Goal: Find specific page/section: Find specific page/section

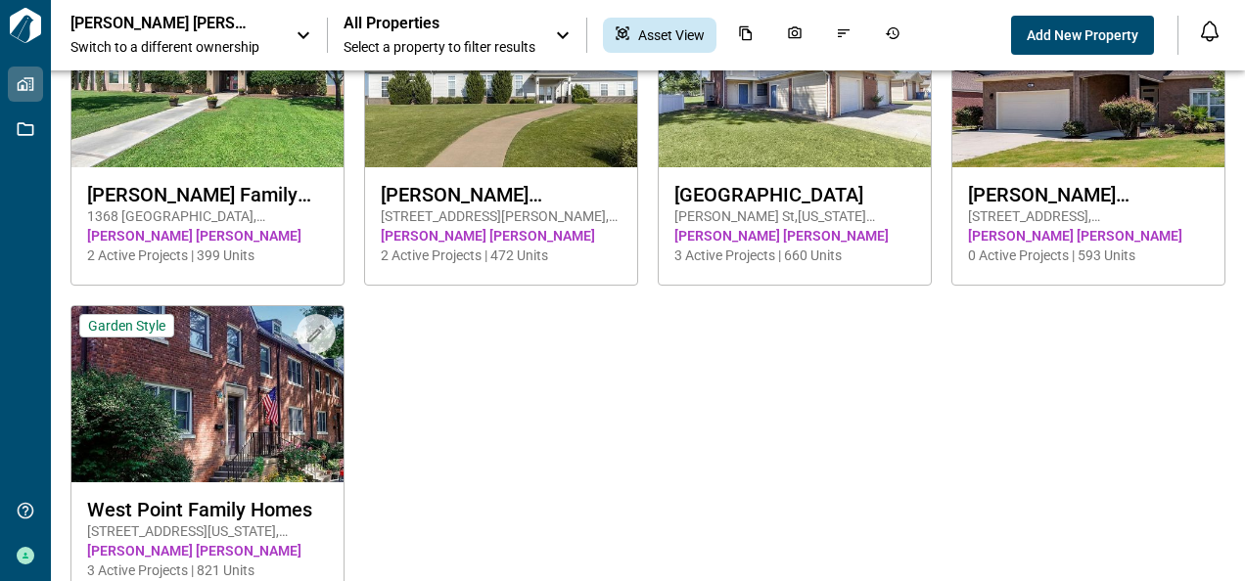
scroll to position [472, 0]
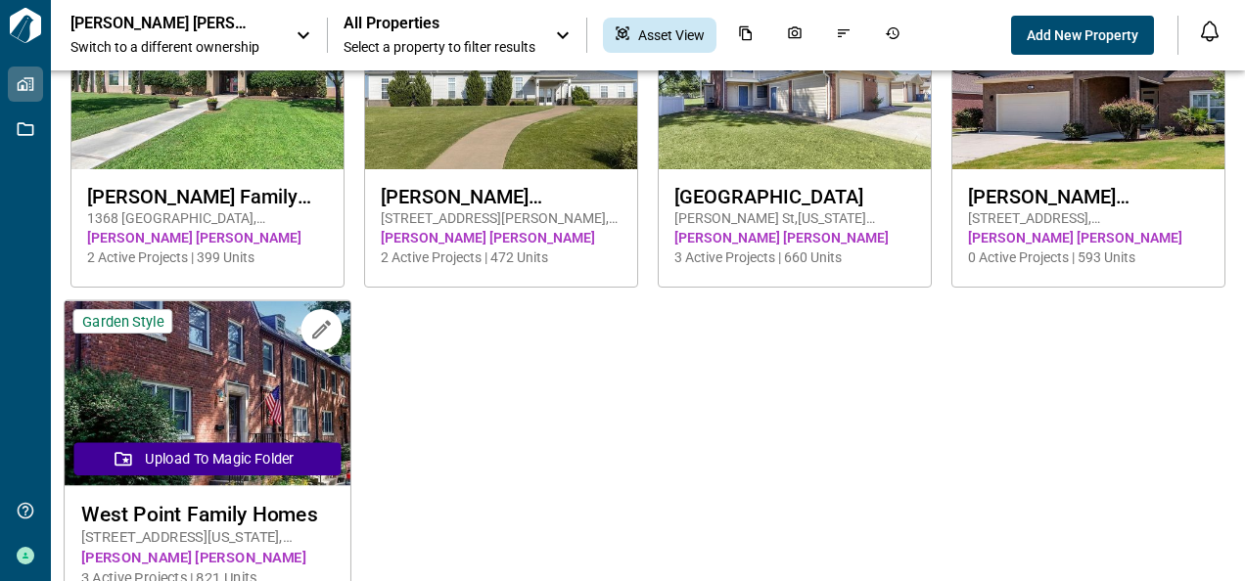
click at [200, 401] on img at bounding box center [208, 393] width 286 height 185
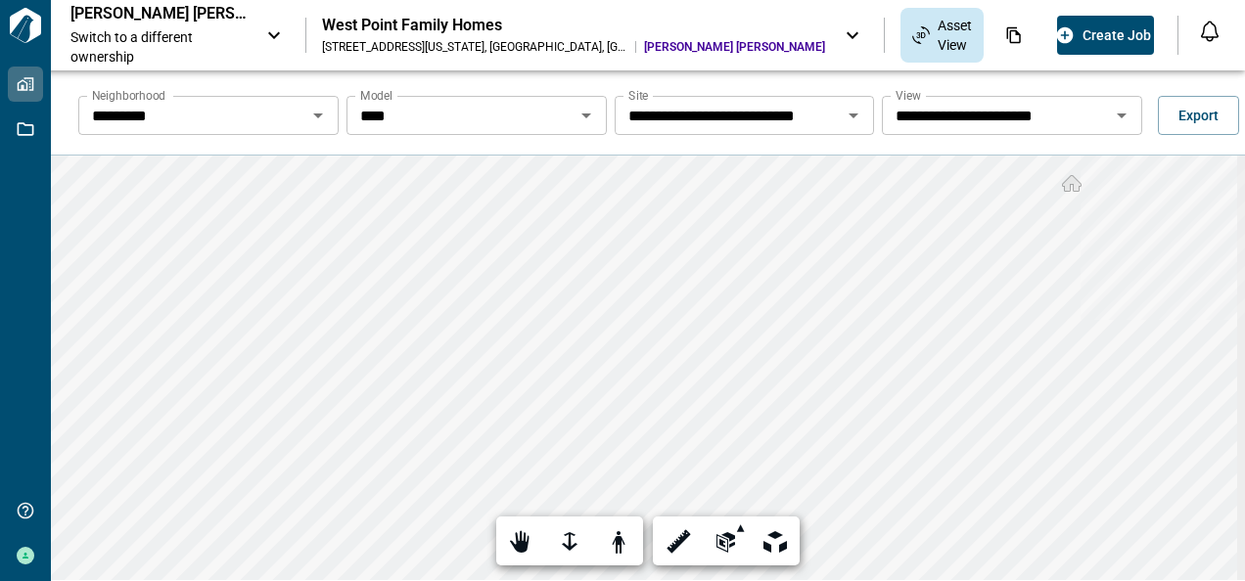
drag, startPoint x: 200, startPoint y: 401, endPoint x: 319, endPoint y: 113, distance: 312.5
click at [317, 116] on icon "Open" at bounding box center [318, 116] width 10 height 5
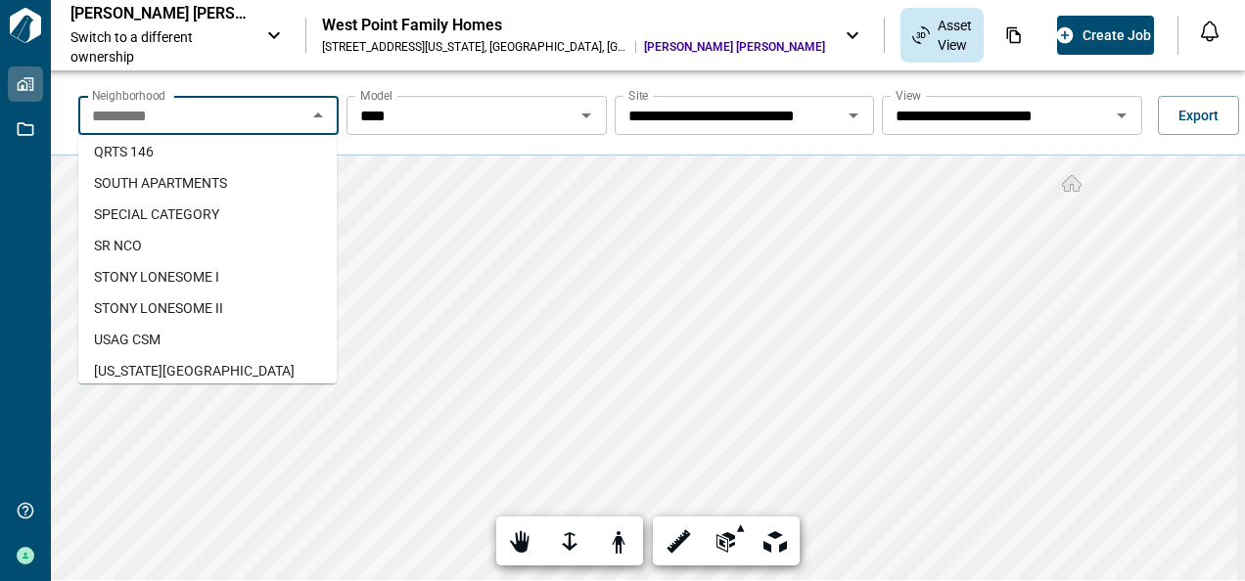
scroll to position [519, 0]
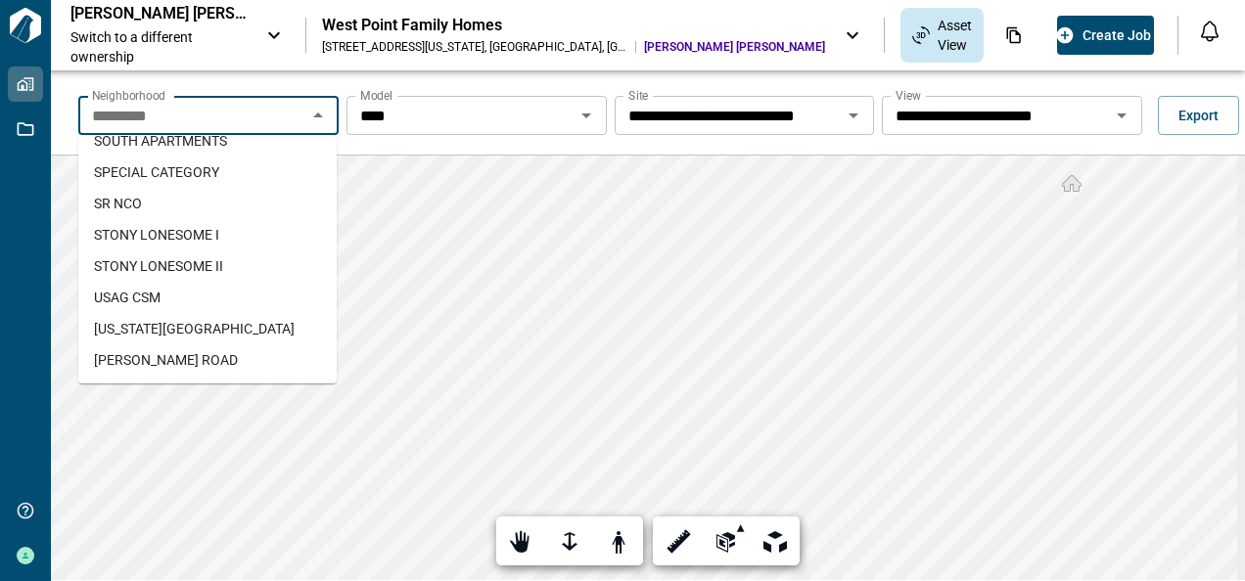
click at [127, 298] on span "USAG CSM" at bounding box center [127, 298] width 67 height 20
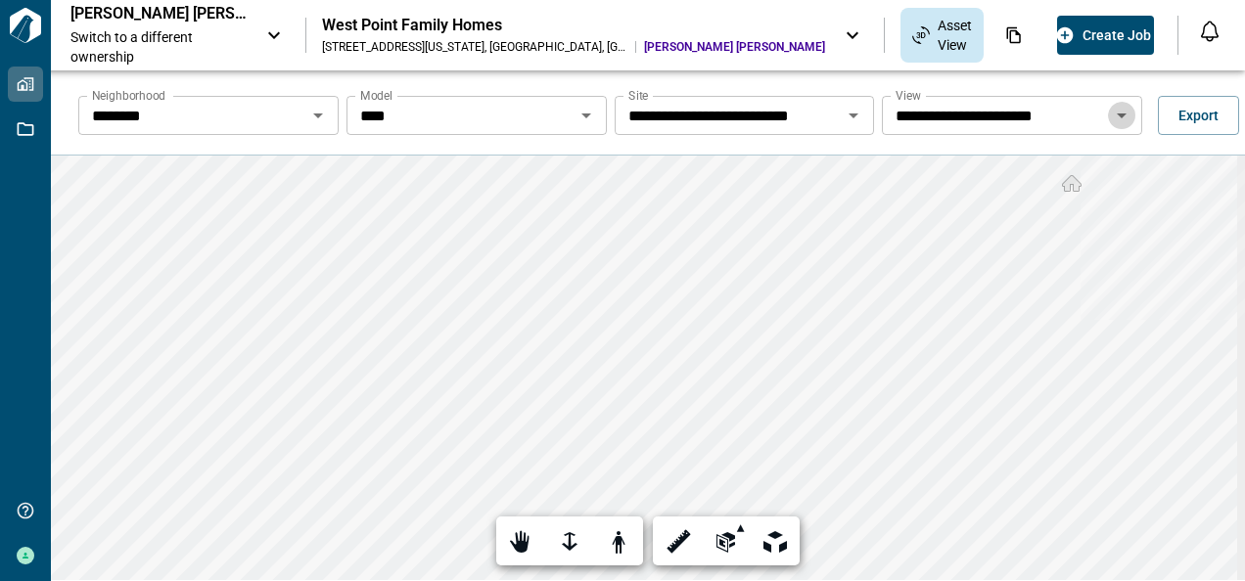
click at [1117, 114] on icon "Open" at bounding box center [1122, 116] width 10 height 5
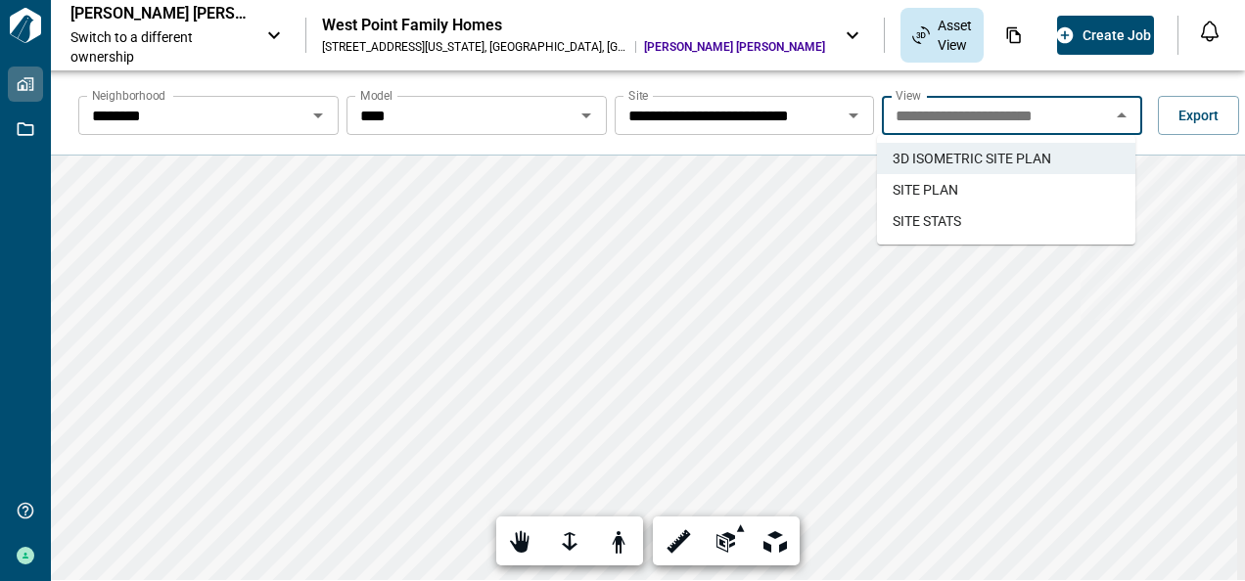
click at [946, 216] on span "SITE STATS" at bounding box center [927, 221] width 69 height 20
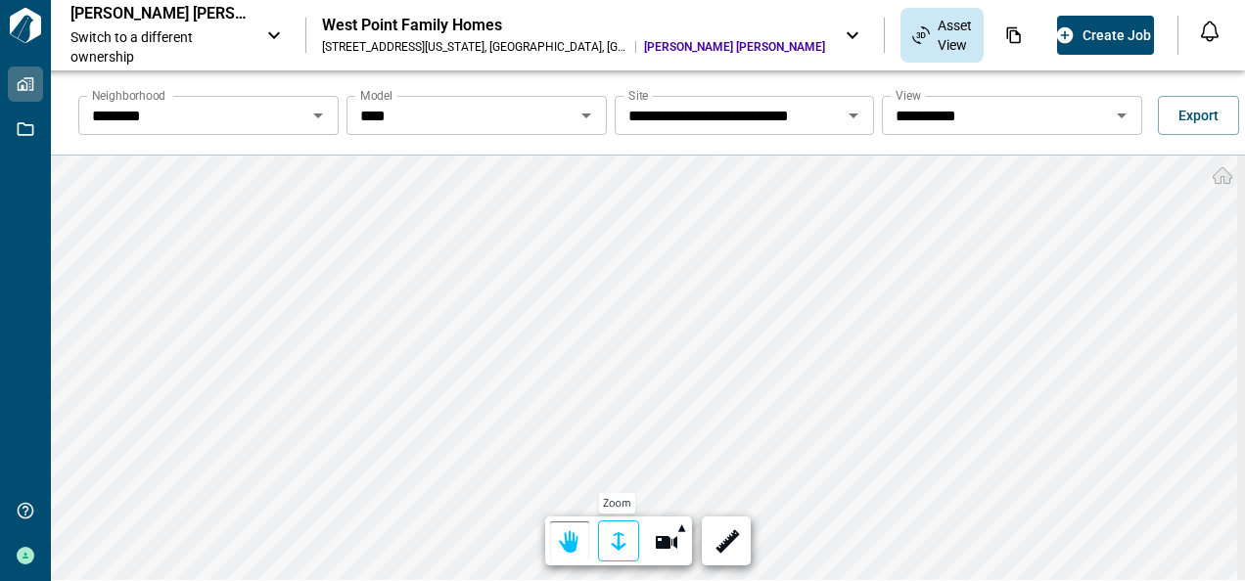
click at [614, 538] on div at bounding box center [618, 543] width 27 height 30
click at [619, 538] on div at bounding box center [618, 543] width 27 height 30
click at [970, 580] on html "**********" at bounding box center [622, 290] width 1245 height 581
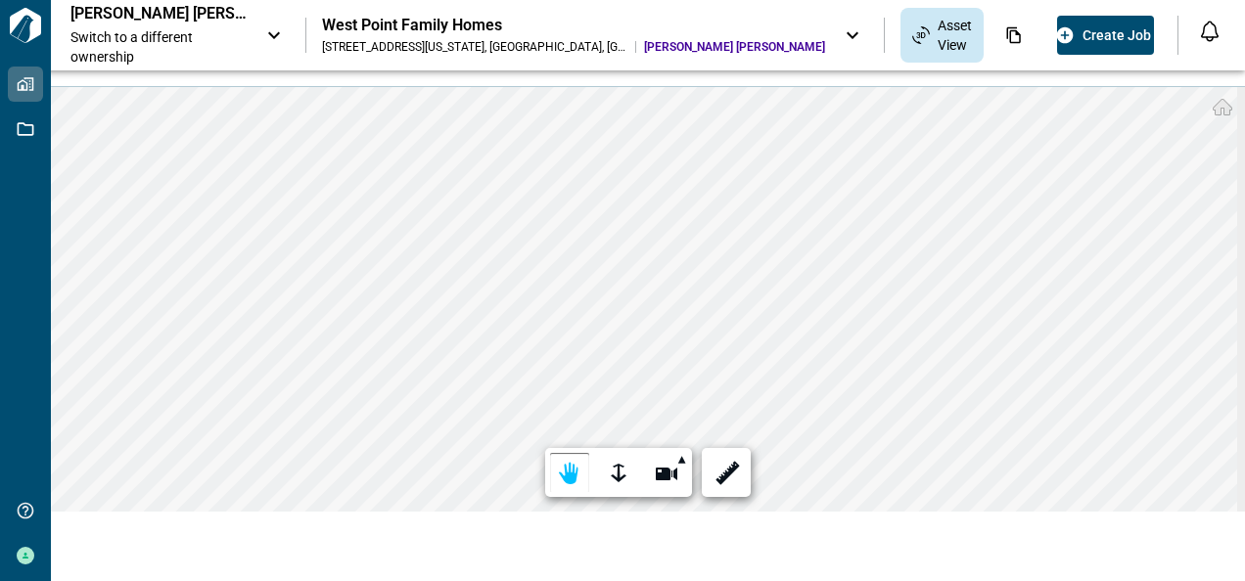
scroll to position [70, 0]
click at [877, 26] on div "**********" at bounding box center [622, 290] width 1245 height 581
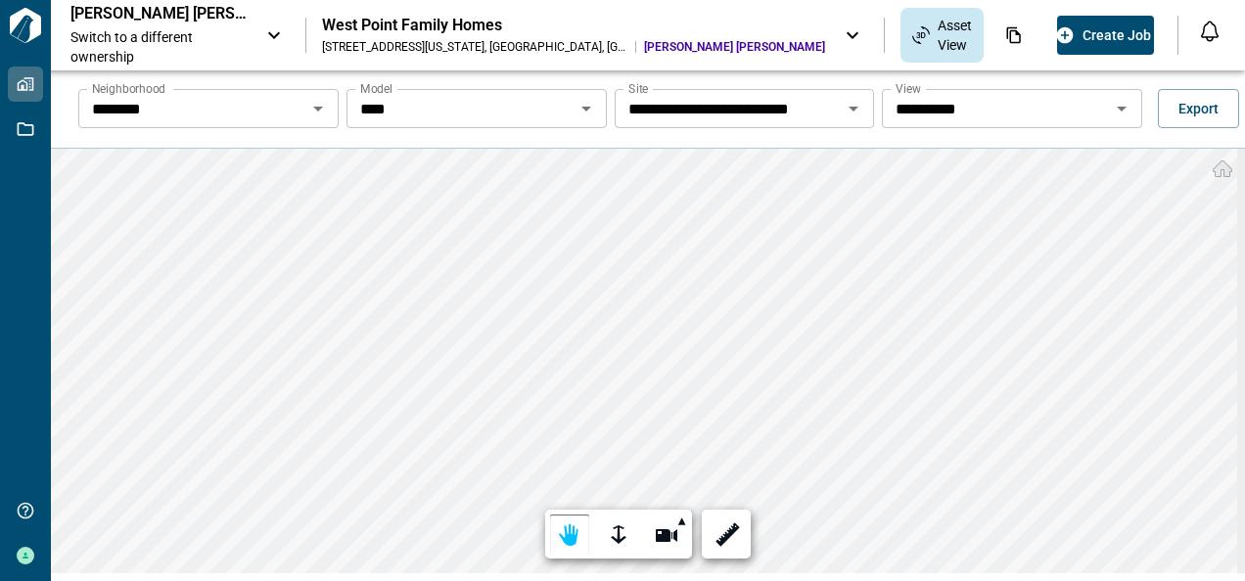
scroll to position [0, 0]
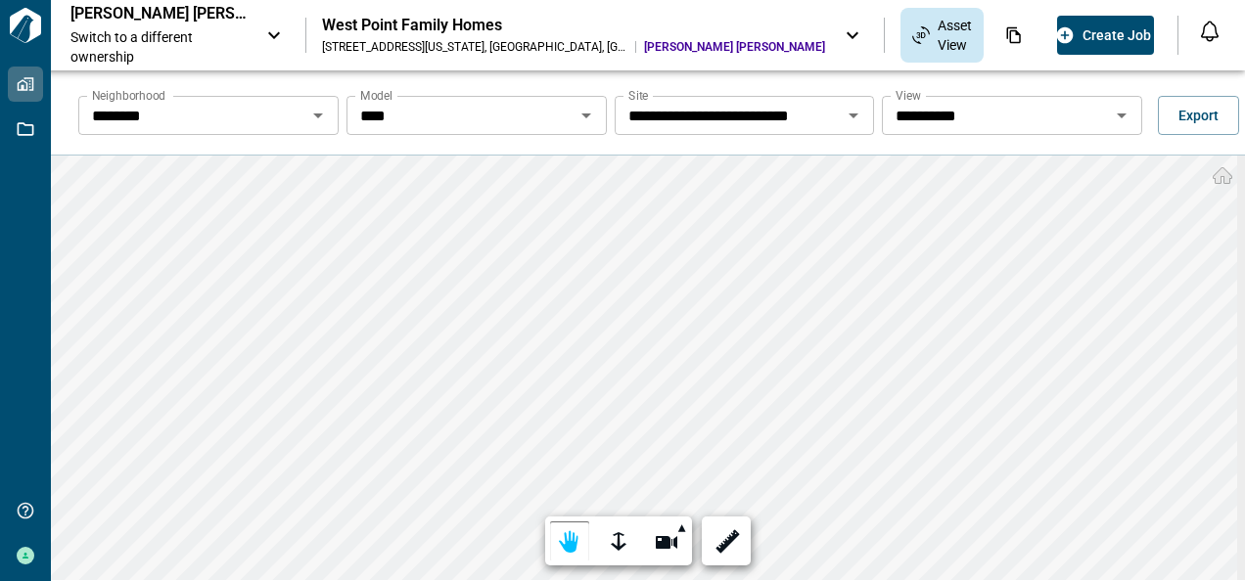
click at [581, 114] on icon "Open" at bounding box center [586, 116] width 10 height 5
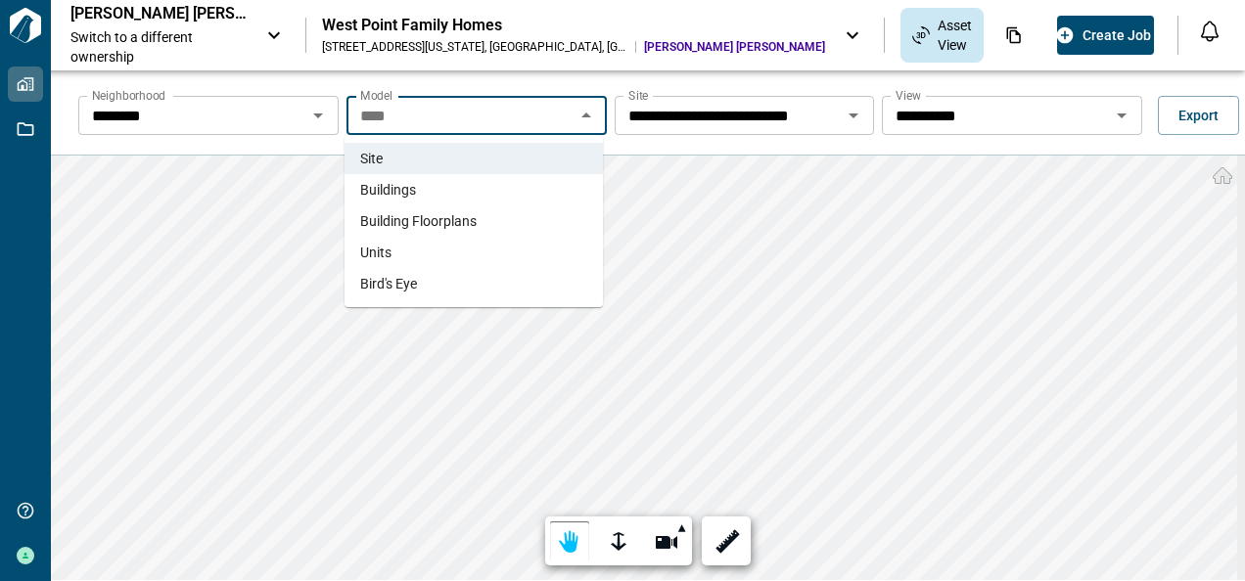
click at [399, 190] on span "Buildings" at bounding box center [388, 190] width 56 height 20
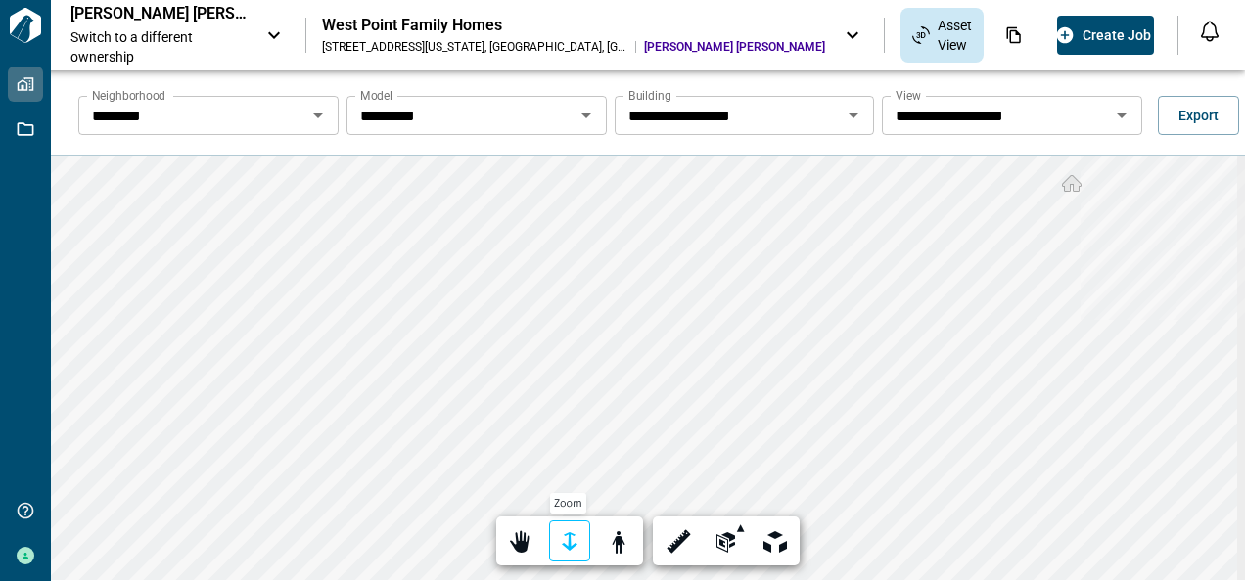
click at [568, 541] on div at bounding box center [569, 543] width 27 height 30
click at [571, 542] on div at bounding box center [569, 543] width 27 height 30
click at [1116, 114] on icon "Open" at bounding box center [1121, 115] width 23 height 23
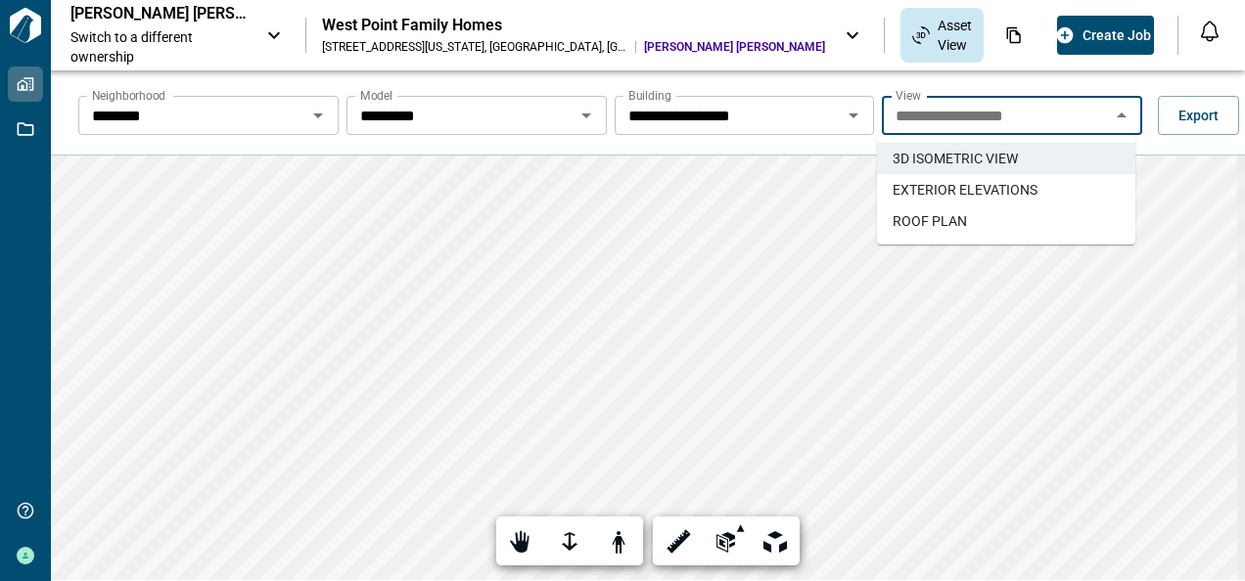
click at [988, 186] on span "EXTERIOR ELEVATIONS" at bounding box center [965, 190] width 145 height 20
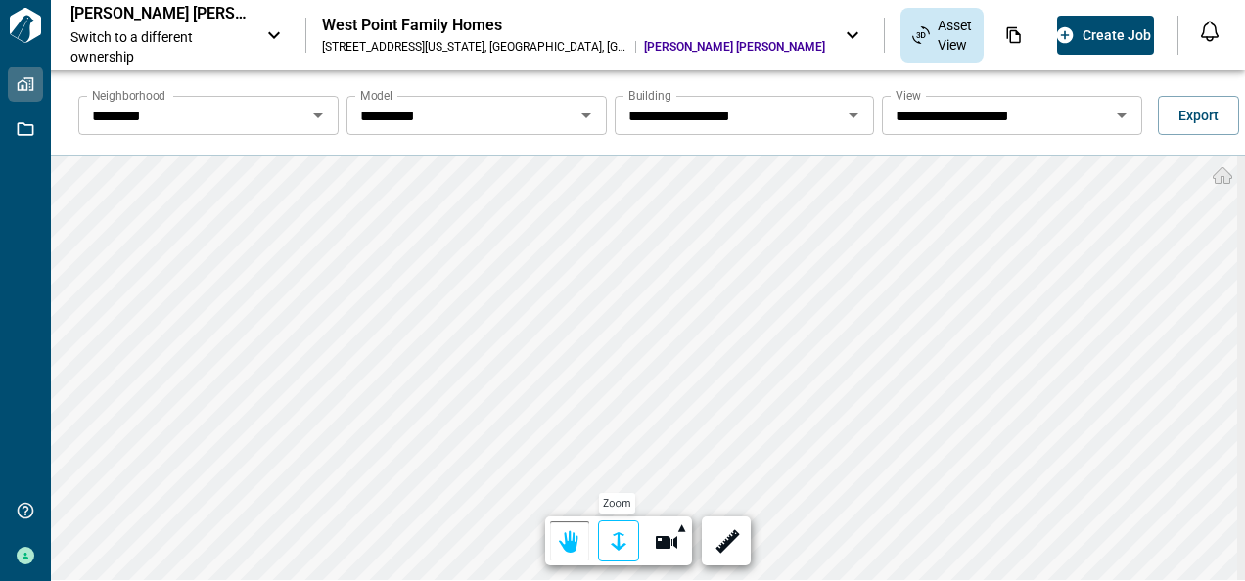
click at [619, 541] on div at bounding box center [618, 543] width 27 height 30
drag, startPoint x: 609, startPoint y: 546, endPoint x: 615, endPoint y: 527, distance: 20.4
click at [613, 544] on div at bounding box center [618, 543] width 27 height 30
click at [1117, 114] on icon "Open" at bounding box center [1122, 116] width 10 height 5
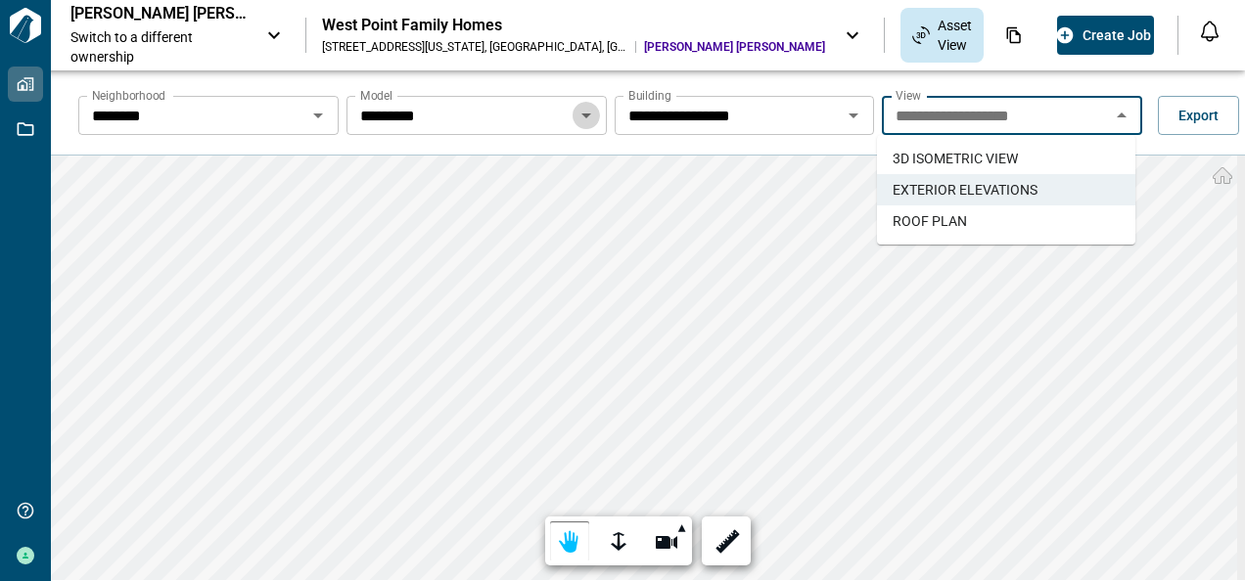
click at [582, 110] on icon "Open" at bounding box center [586, 115] width 23 height 23
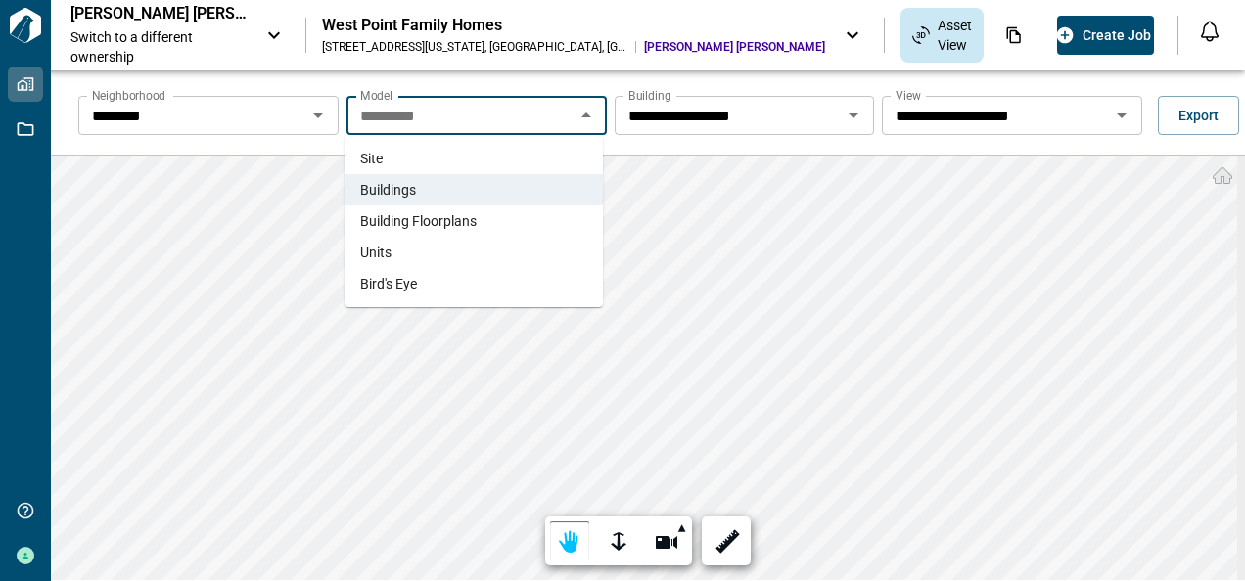
click at [429, 217] on span "Building Floorplans" at bounding box center [418, 221] width 116 height 20
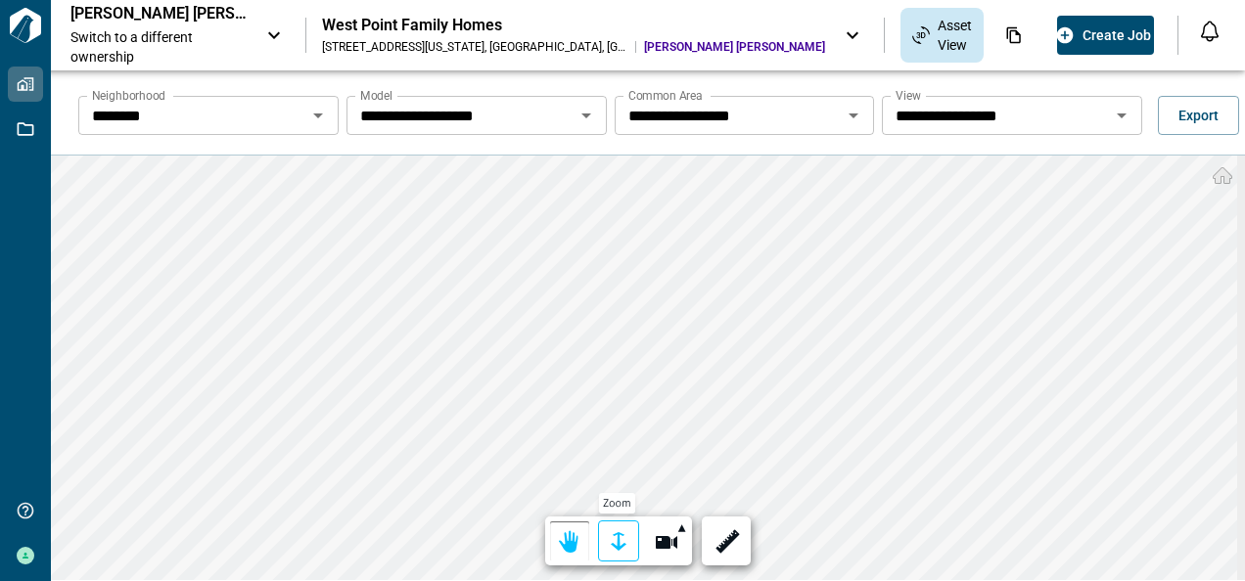
click at [613, 542] on div at bounding box center [618, 543] width 27 height 30
drag, startPoint x: 608, startPoint y: 542, endPoint x: 611, endPoint y: 532, distance: 11.2
click at [609, 542] on div at bounding box center [618, 543] width 27 height 30
click at [523, 580] on html "**********" at bounding box center [622, 290] width 1245 height 581
click at [1117, 114] on icon "Open" at bounding box center [1122, 116] width 10 height 5
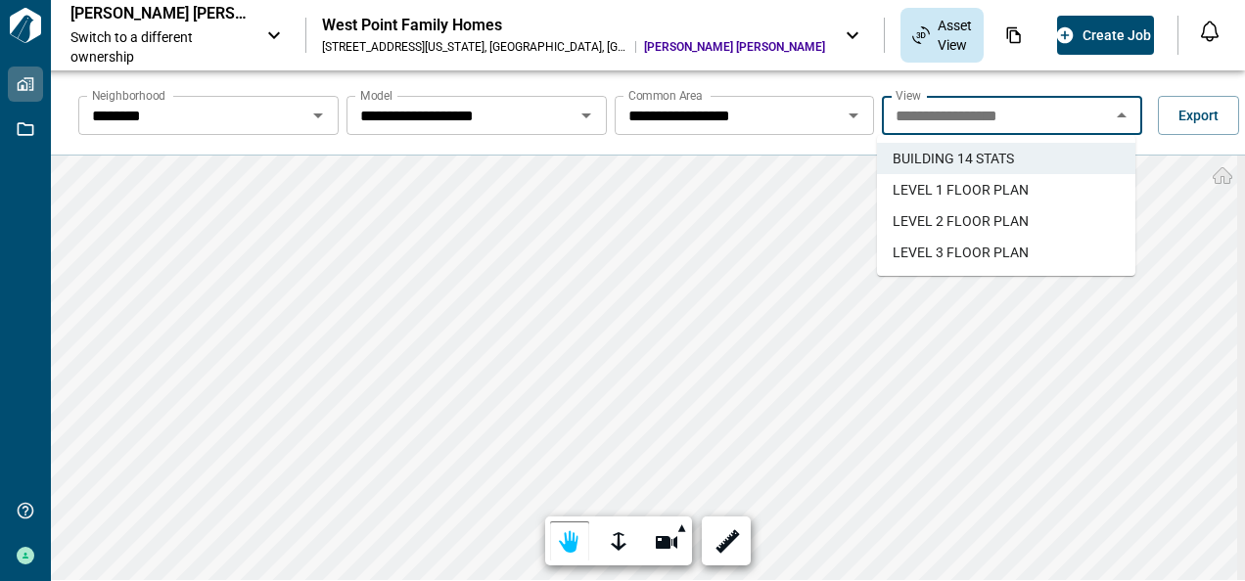
click at [910, 186] on span "LEVEL 1 FLOOR PLAN" at bounding box center [961, 190] width 136 height 20
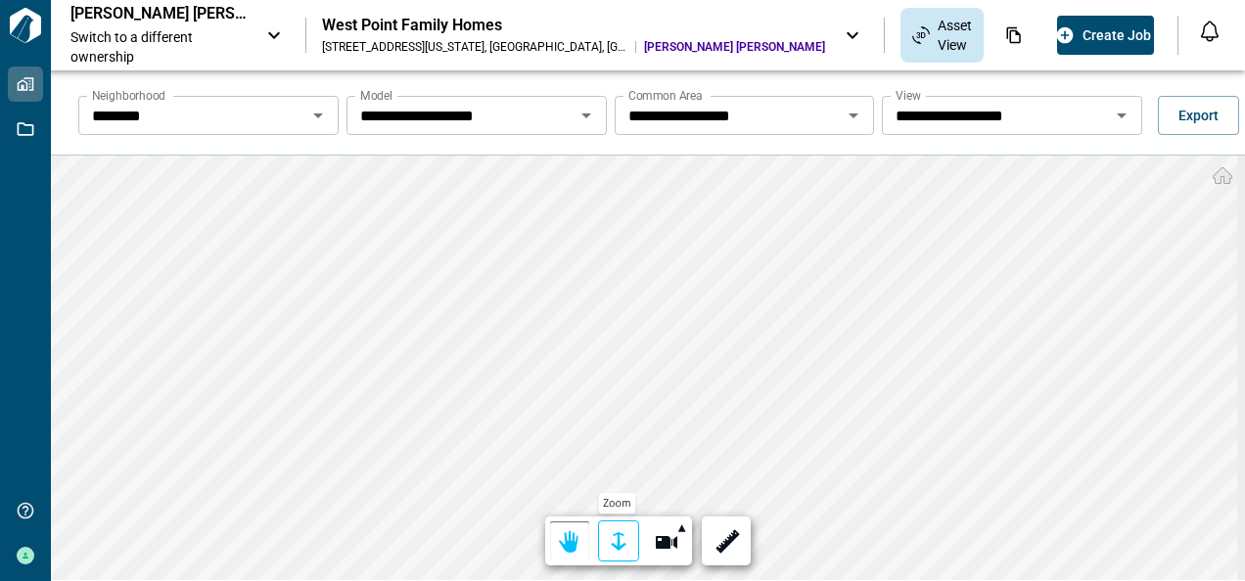
click at [614, 541] on div at bounding box center [618, 543] width 27 height 30
click at [614, 537] on div at bounding box center [618, 543] width 27 height 30
click at [1117, 116] on icon "Open" at bounding box center [1122, 116] width 10 height 5
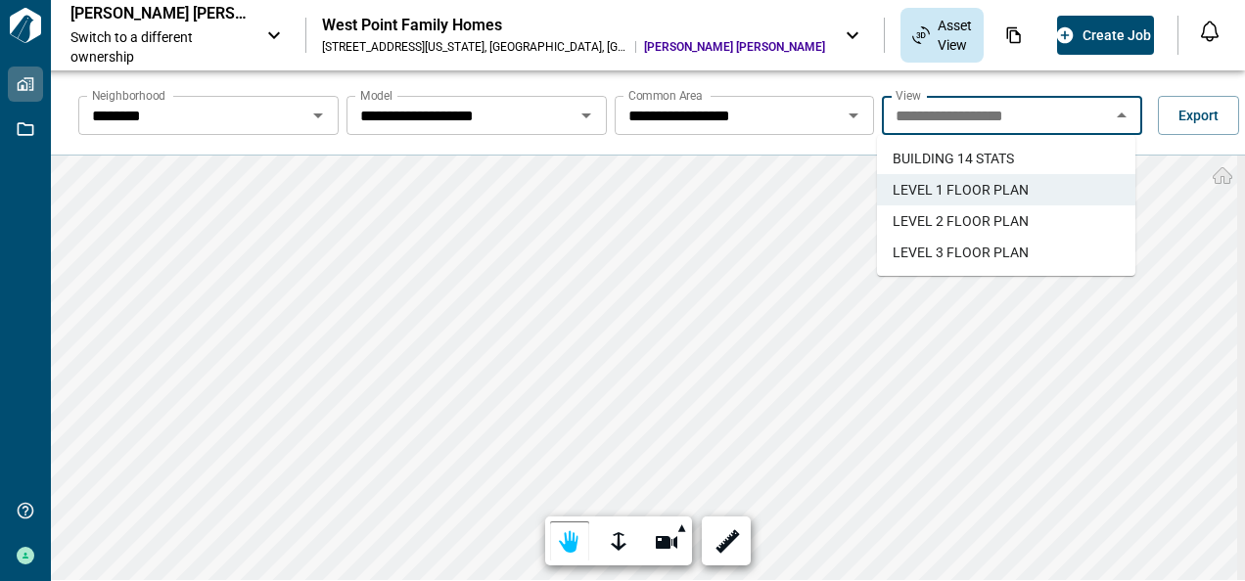
click at [996, 217] on span "LEVEL 2 FLOOR PLAN" at bounding box center [961, 221] width 136 height 20
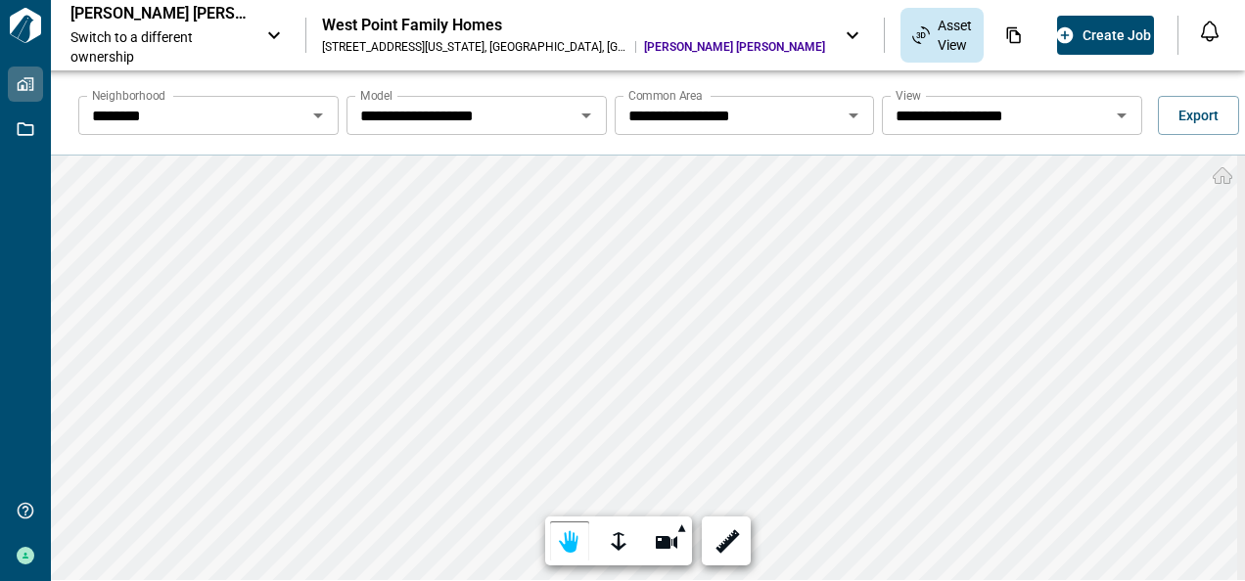
click at [1117, 116] on icon "Open" at bounding box center [1121, 115] width 23 height 23
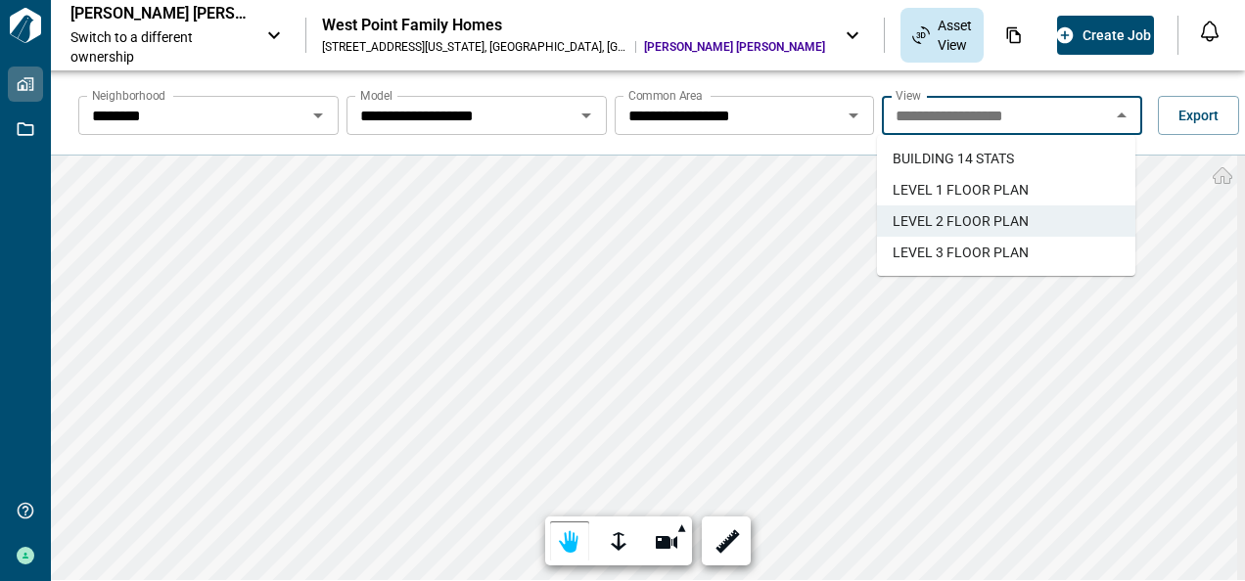
click at [993, 247] on span "LEVEL 3 FLOOR PLAN" at bounding box center [961, 253] width 136 height 20
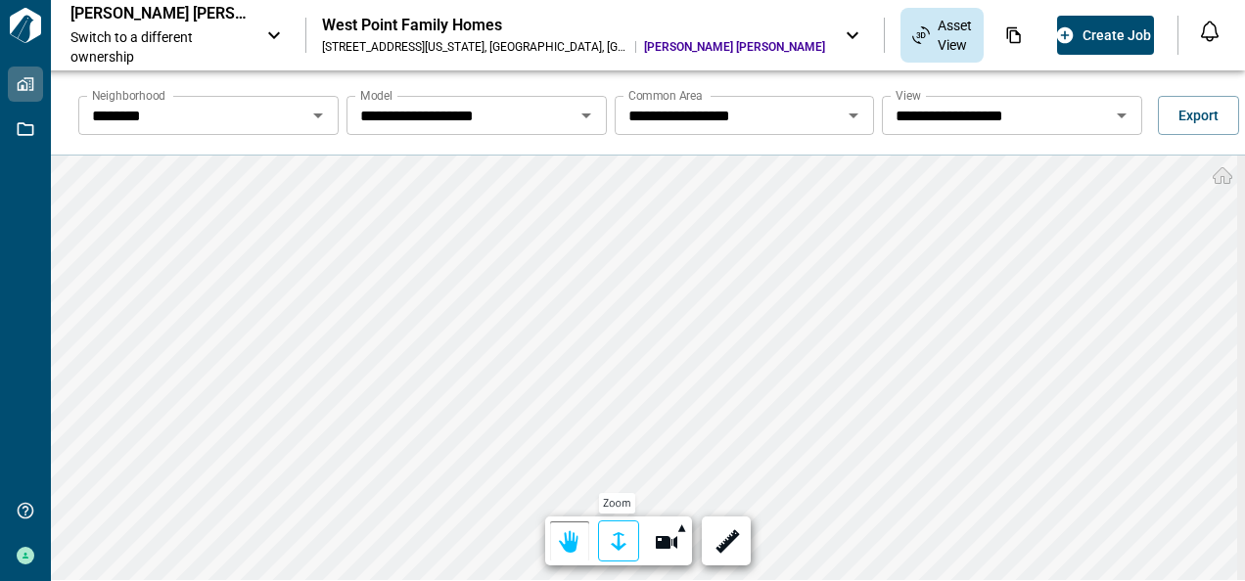
click at [619, 540] on div at bounding box center [618, 543] width 27 height 30
click at [612, 538] on div at bounding box center [618, 543] width 27 height 30
click at [584, 114] on icon "Open" at bounding box center [586, 116] width 10 height 5
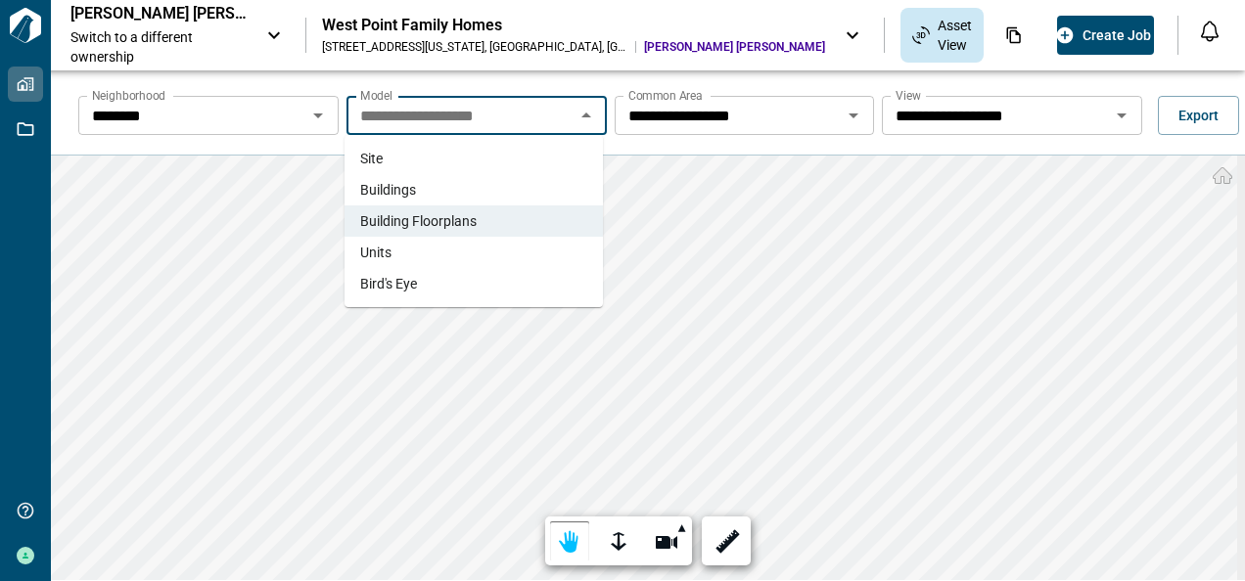
click at [397, 282] on span "Bird's Eye" at bounding box center [388, 284] width 57 height 20
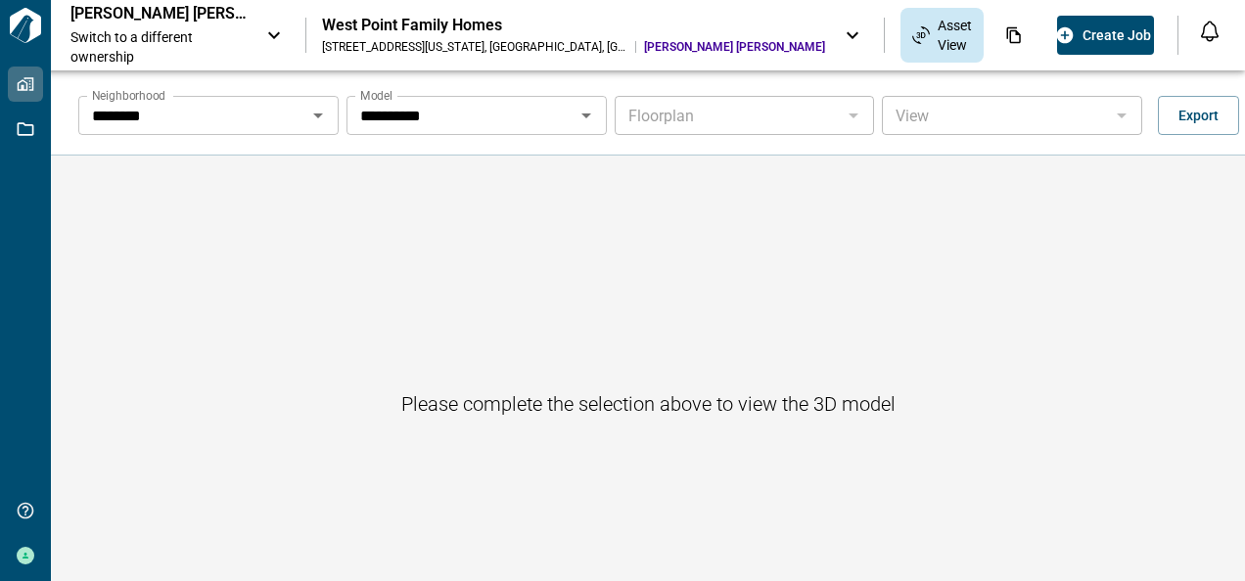
click at [852, 116] on div at bounding box center [852, 115] width 25 height 27
click at [845, 116] on div at bounding box center [852, 115] width 25 height 27
click at [315, 114] on icon "Open" at bounding box center [318, 116] width 10 height 5
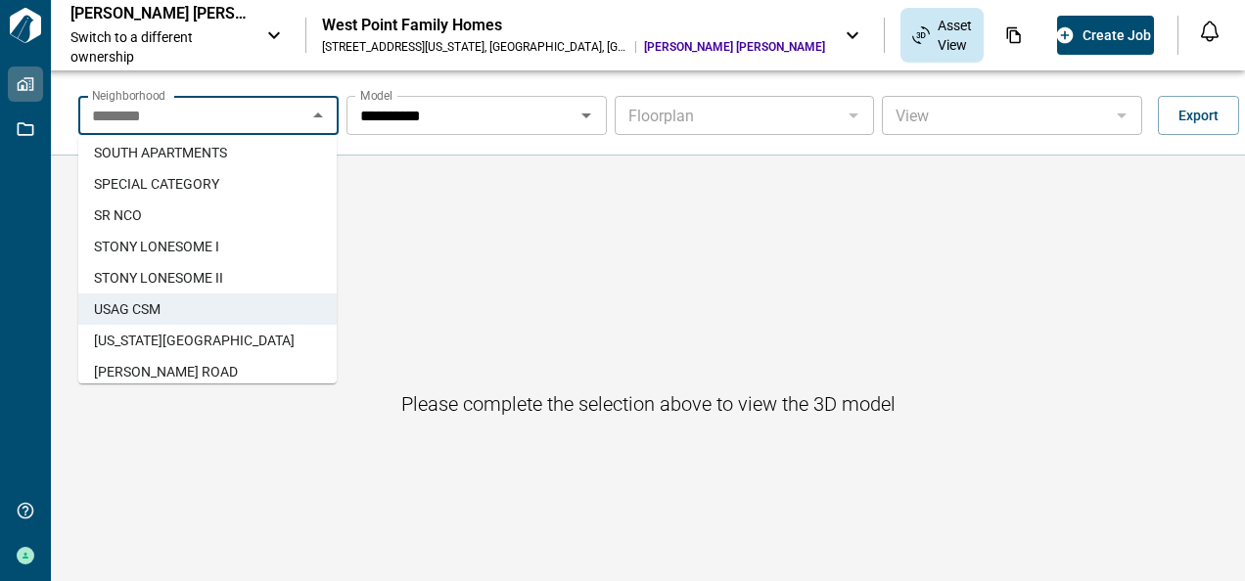
scroll to position [519, 0]
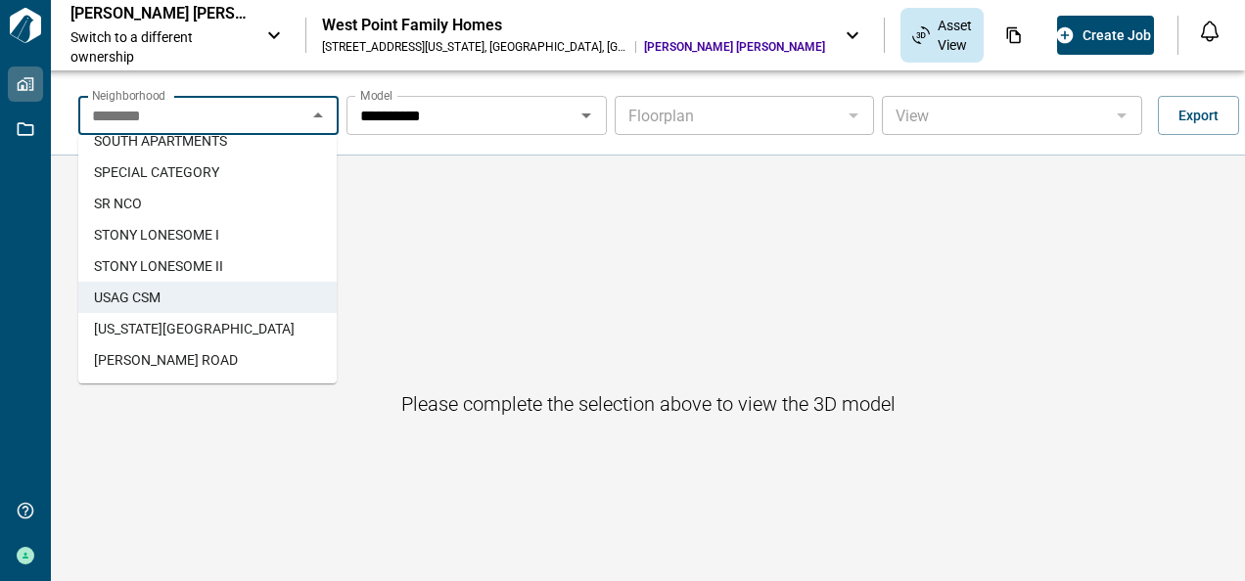
click at [149, 325] on span "[US_STATE][GEOGRAPHIC_DATA]" at bounding box center [194, 329] width 201 height 20
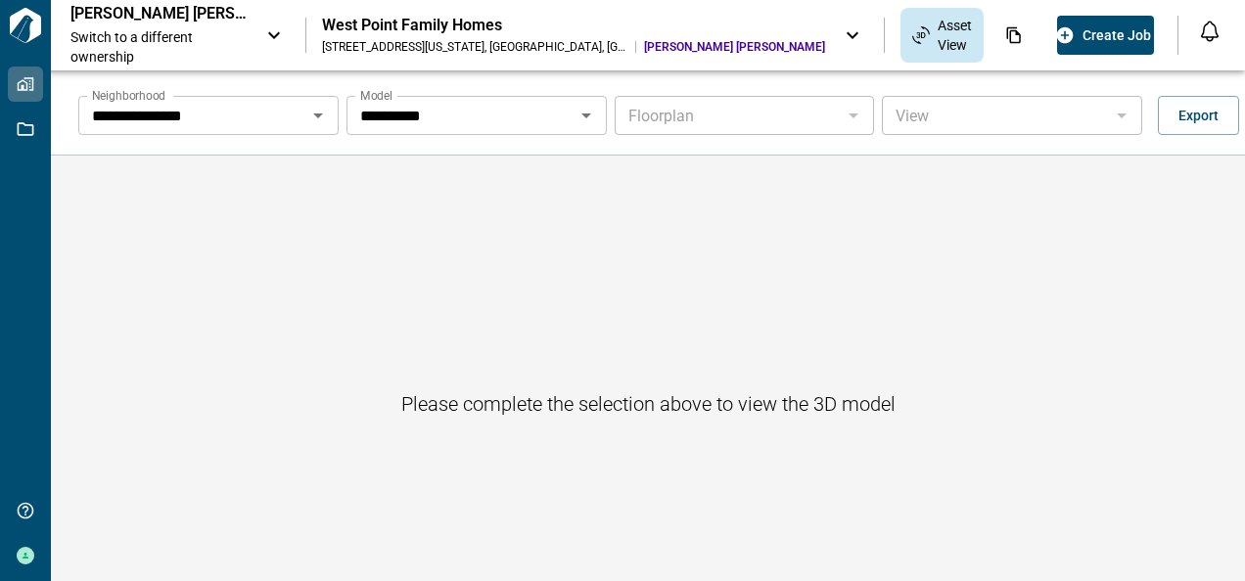
click at [583, 113] on icon "Open" at bounding box center [586, 115] width 23 height 23
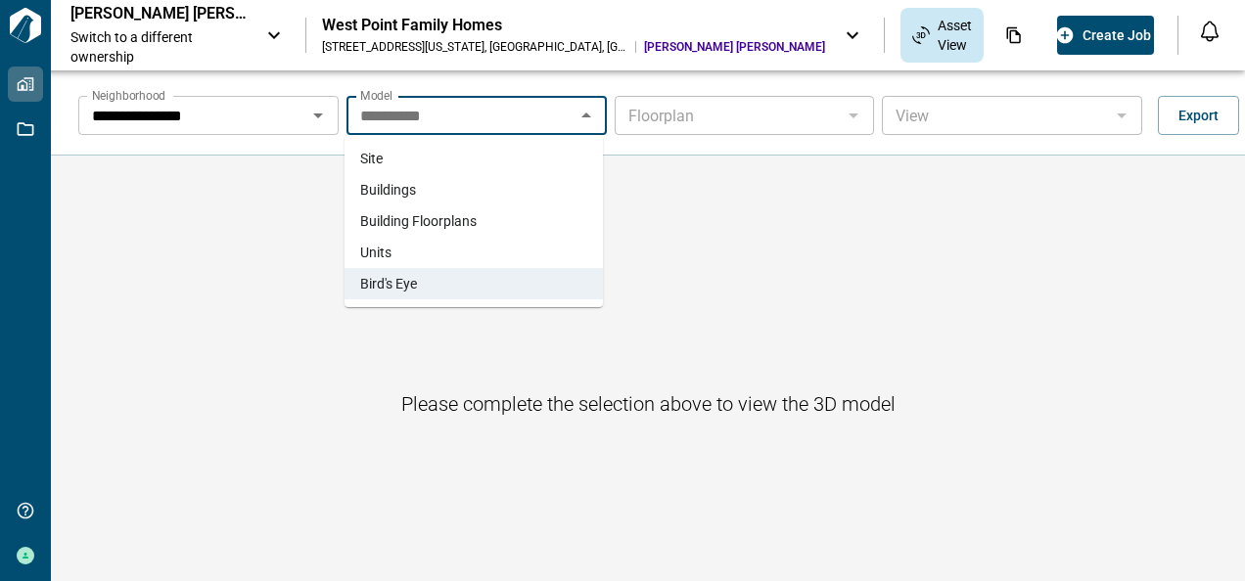
click at [380, 159] on span "Site" at bounding box center [371, 159] width 23 height 20
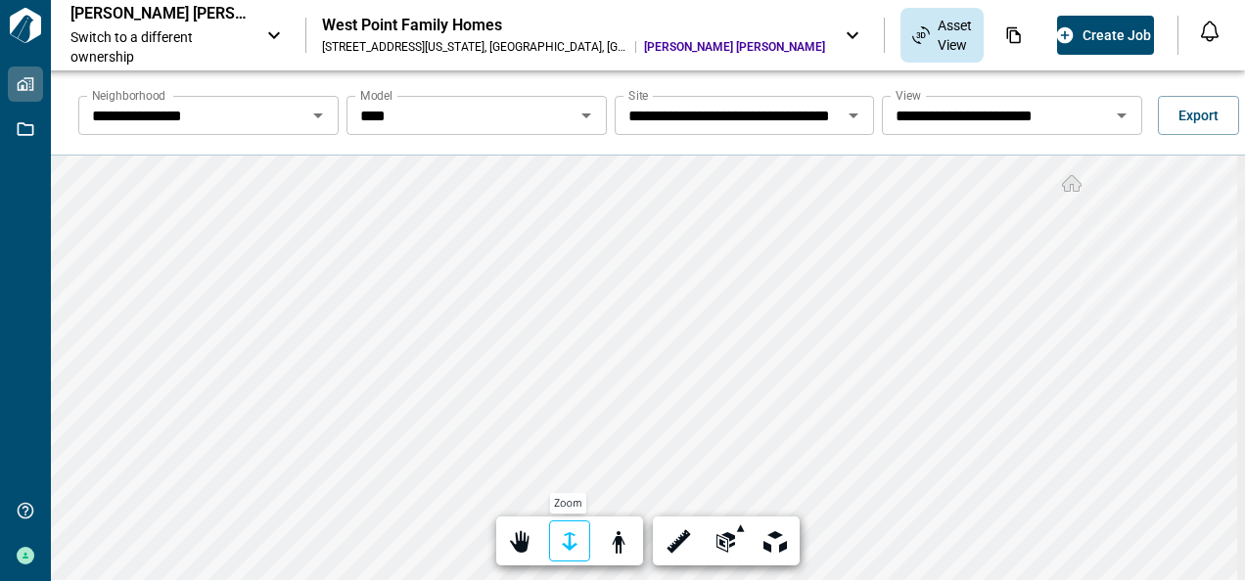
click at [565, 534] on div at bounding box center [569, 543] width 27 height 30
click at [570, 542] on div at bounding box center [569, 543] width 27 height 30
click at [564, 540] on div at bounding box center [569, 543] width 27 height 30
click at [570, 543] on div at bounding box center [569, 543] width 27 height 30
click at [513, 538] on div at bounding box center [520, 543] width 27 height 30
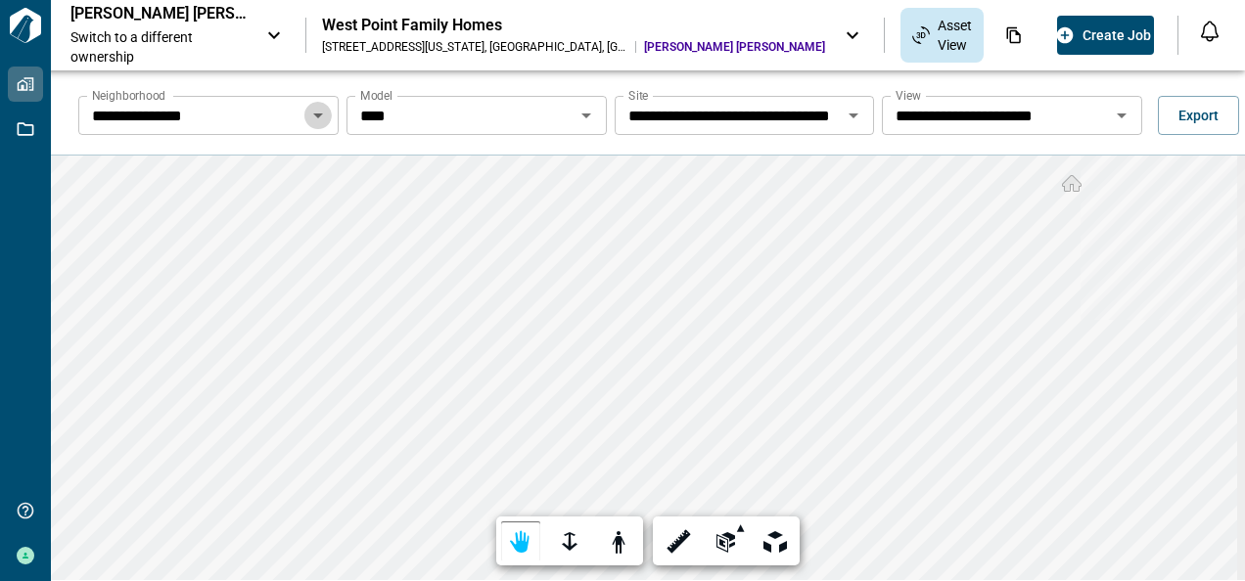
click at [316, 114] on icon "Open" at bounding box center [318, 116] width 10 height 5
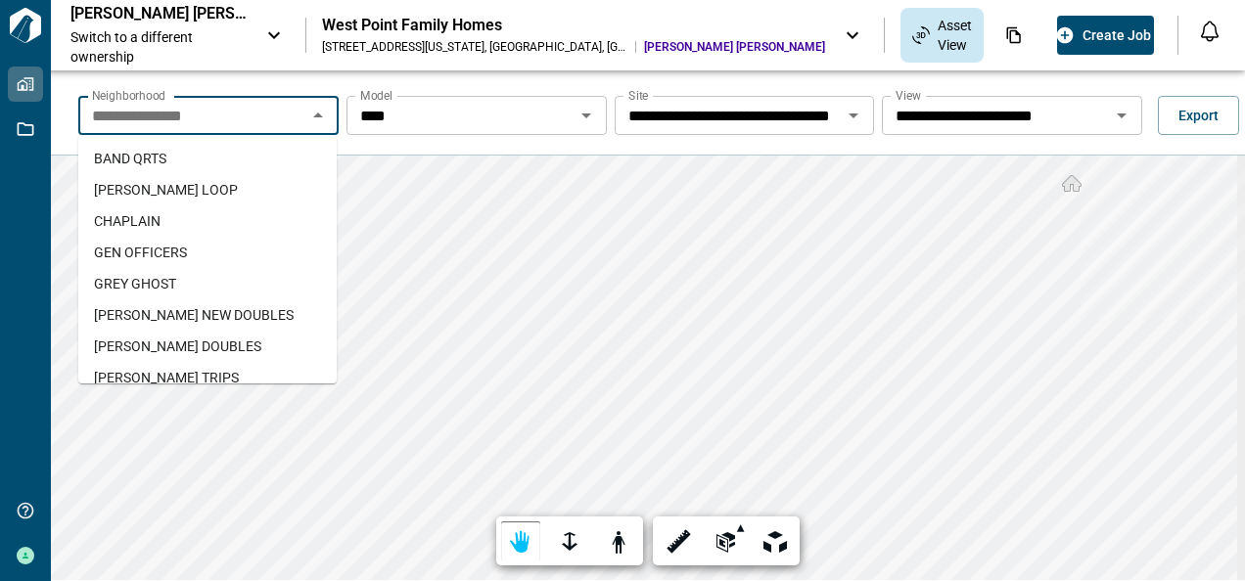
scroll to position [480, 0]
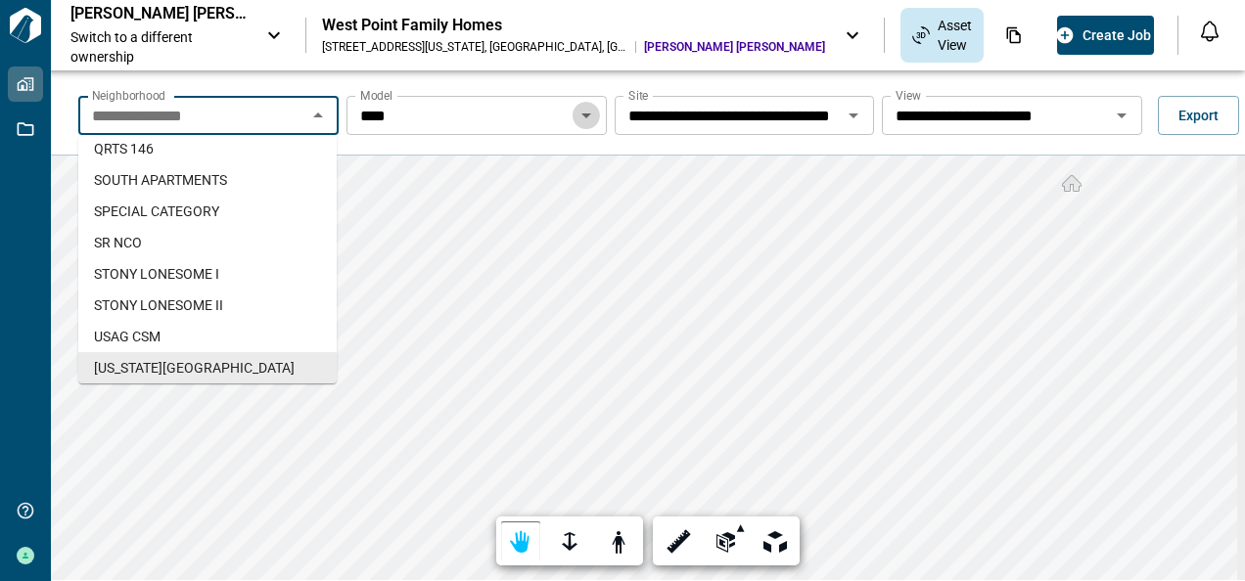
click at [586, 113] on icon "Open" at bounding box center [586, 115] width 23 height 23
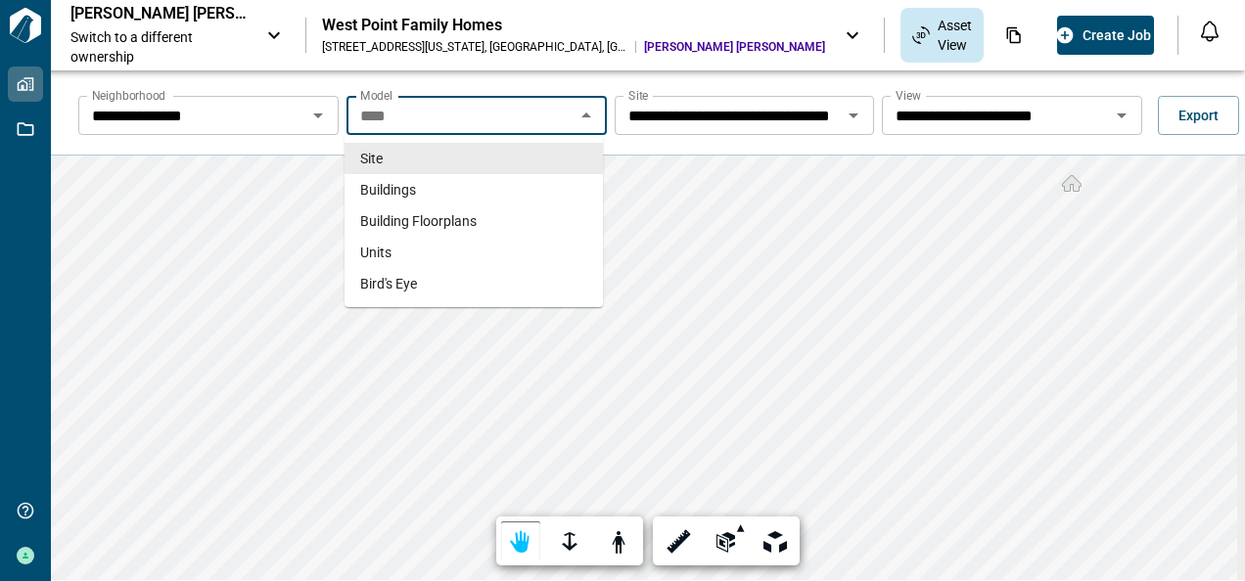
click at [852, 115] on icon "Open" at bounding box center [854, 116] width 10 height 5
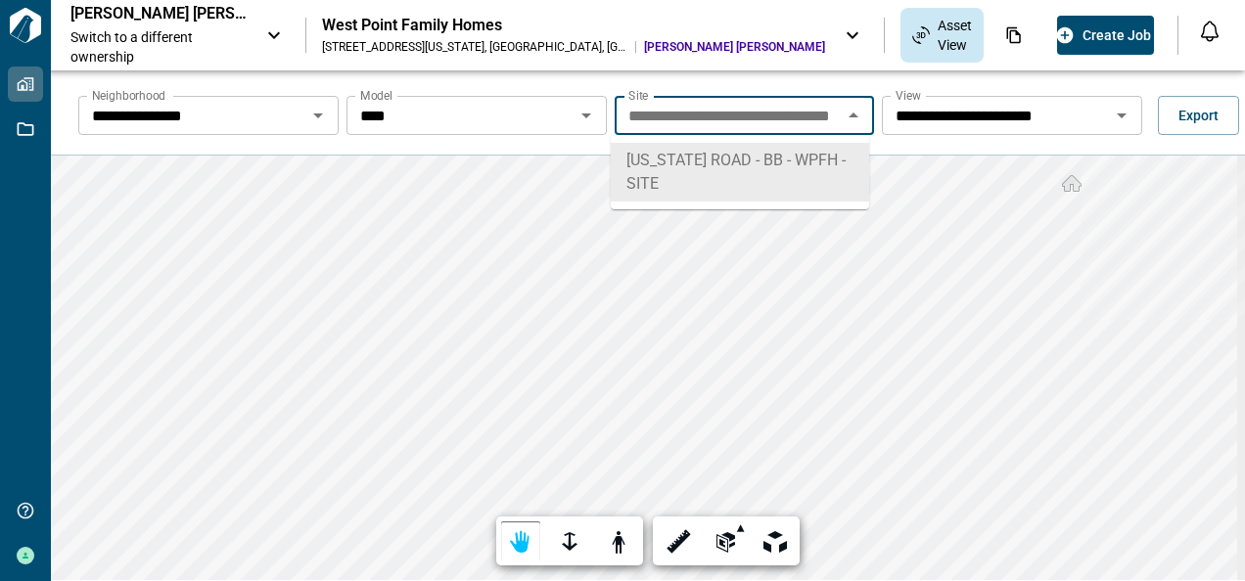
scroll to position [0, 74]
click at [579, 113] on icon "Open" at bounding box center [586, 115] width 23 height 23
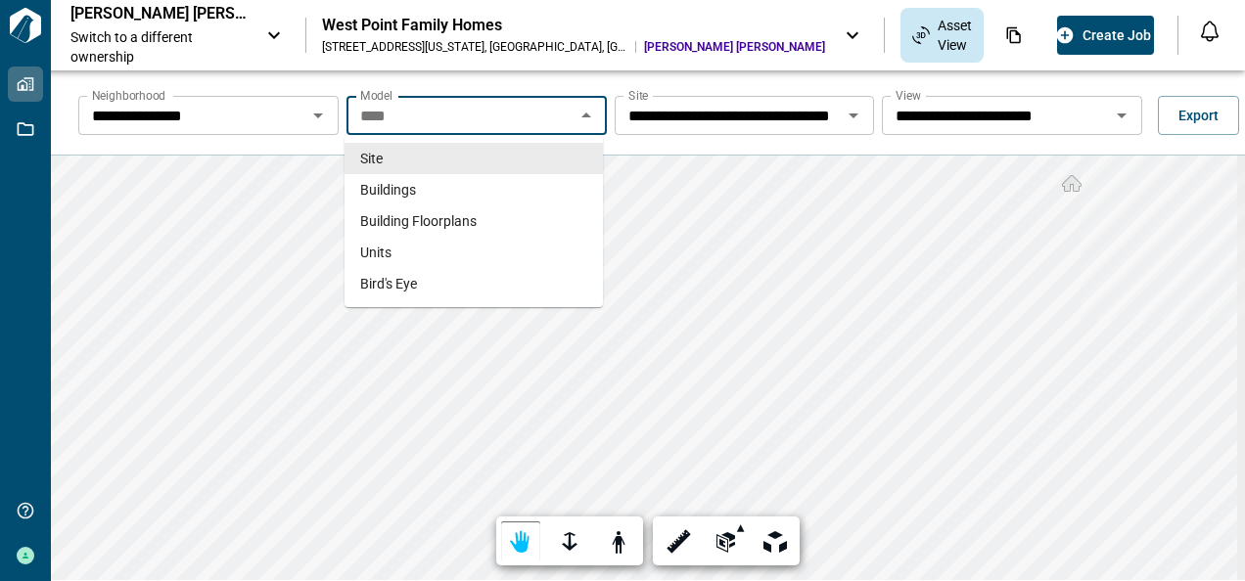
scroll to position [0, 0]
click at [393, 190] on span "Buildings" at bounding box center [388, 190] width 56 height 20
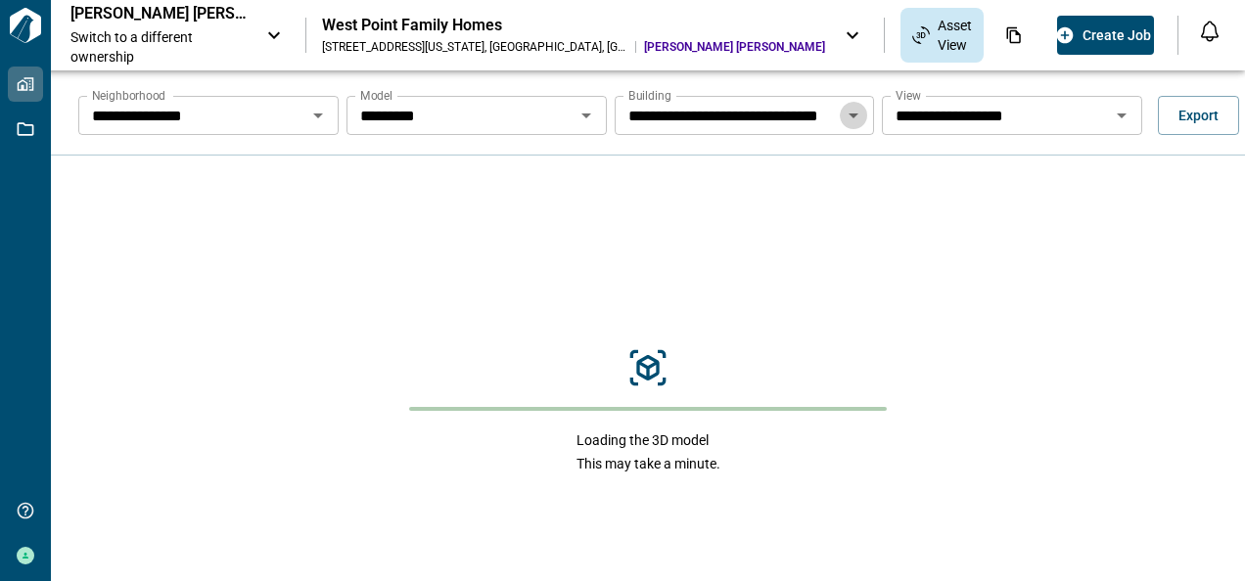
click at [850, 116] on icon "Open" at bounding box center [854, 116] width 10 height 5
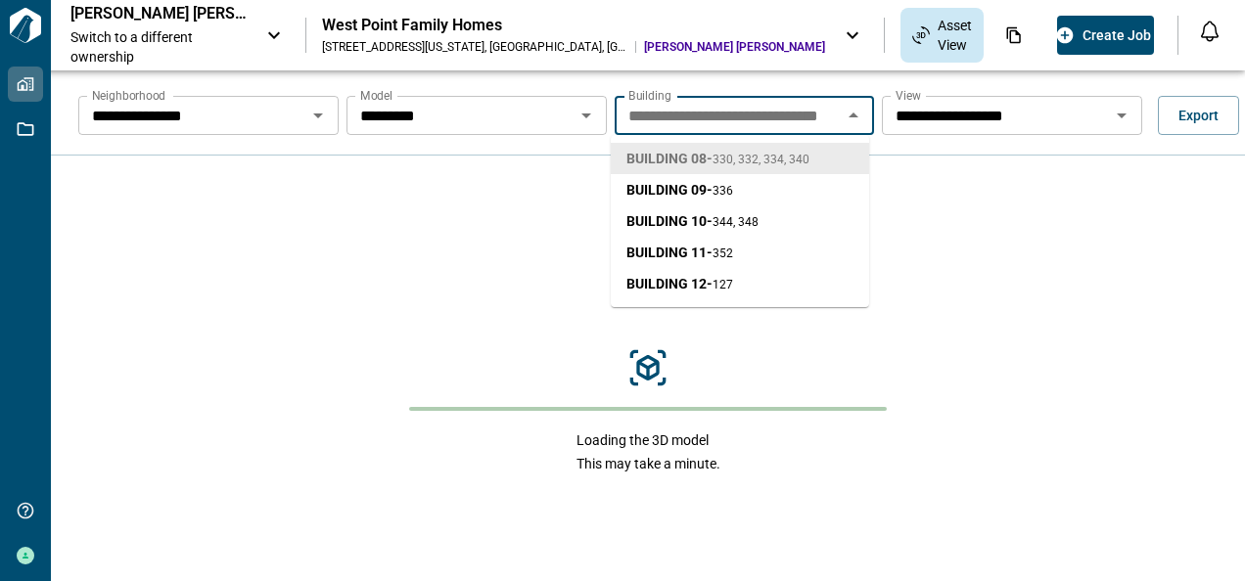
scroll to position [0, 26]
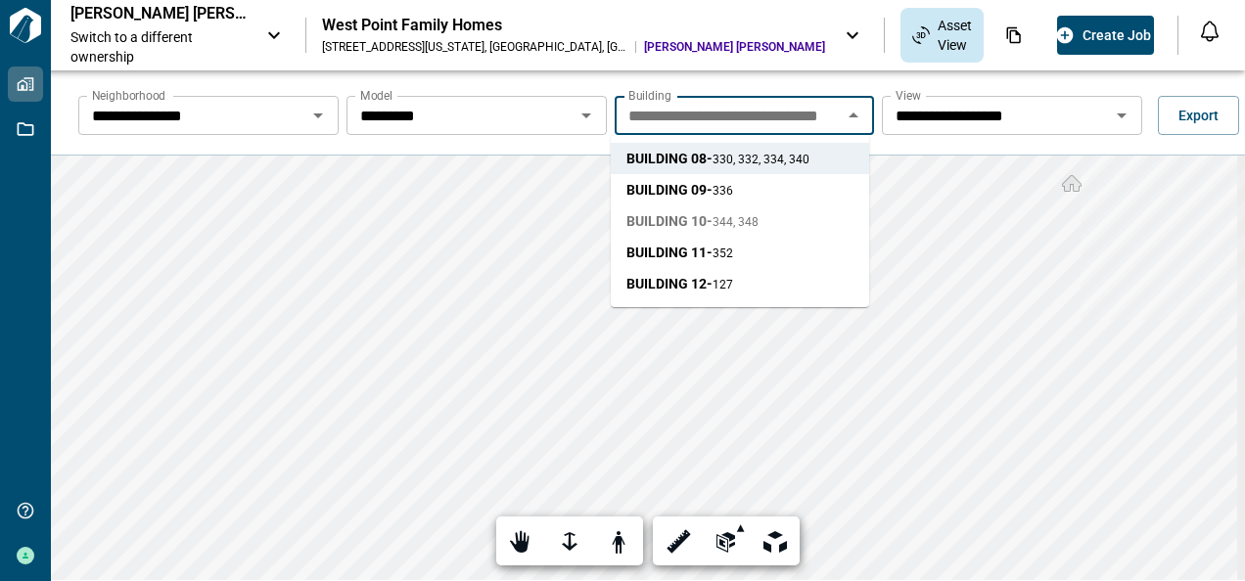
click at [681, 219] on span "BUILDING 10 - 344, 348" at bounding box center [692, 221] width 132 height 20
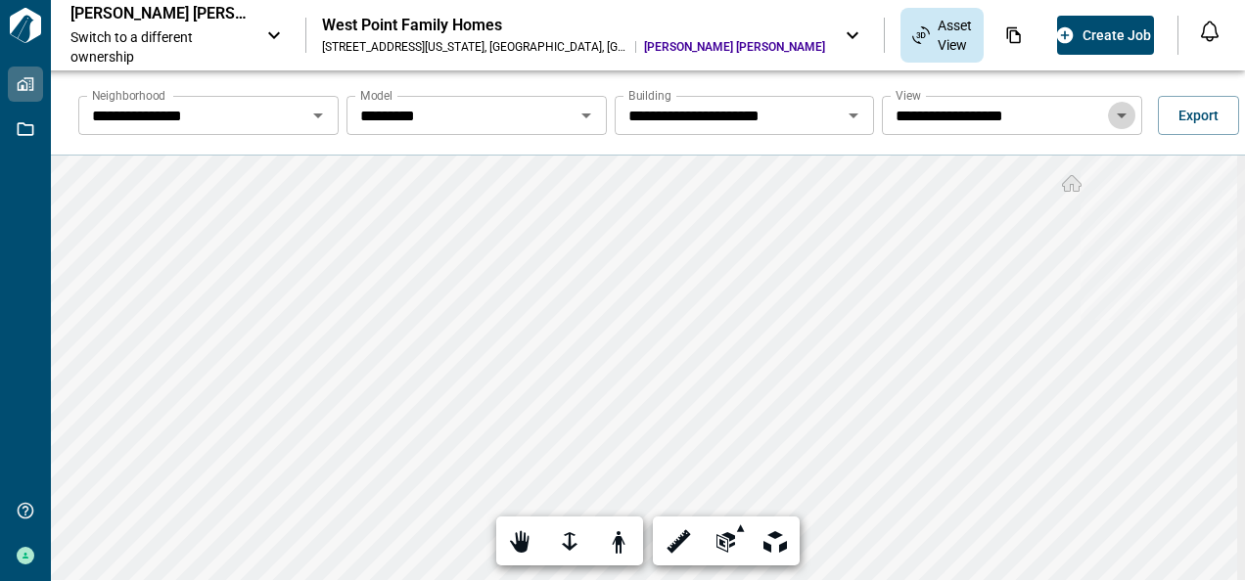
click at [1117, 114] on icon "Open" at bounding box center [1122, 116] width 10 height 5
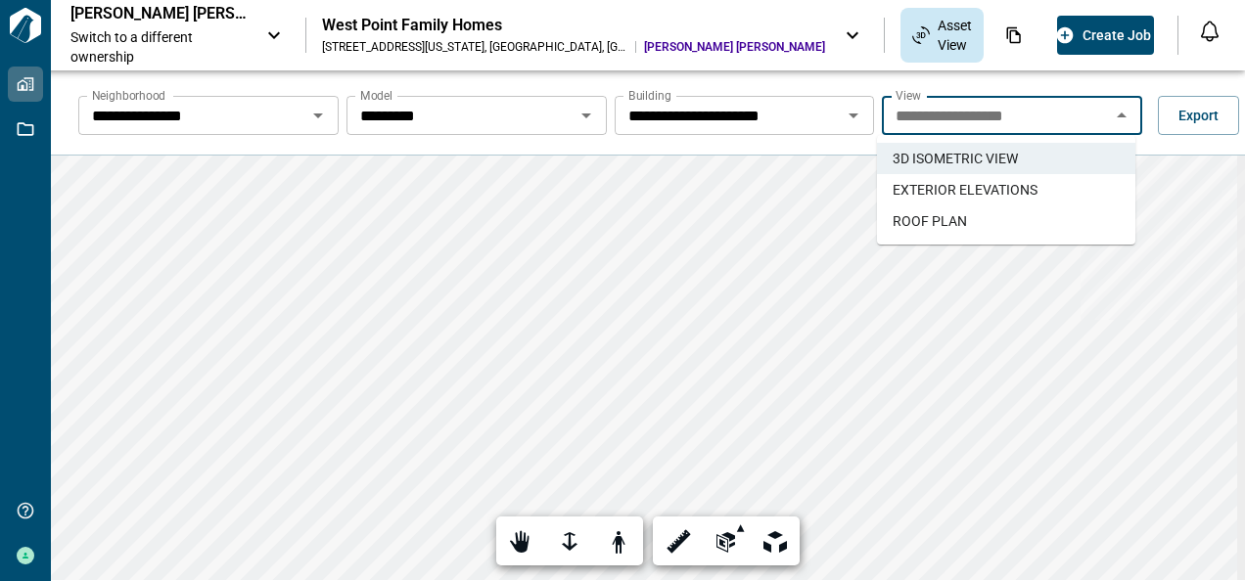
click at [987, 190] on span "EXTERIOR ELEVATIONS" at bounding box center [965, 190] width 145 height 20
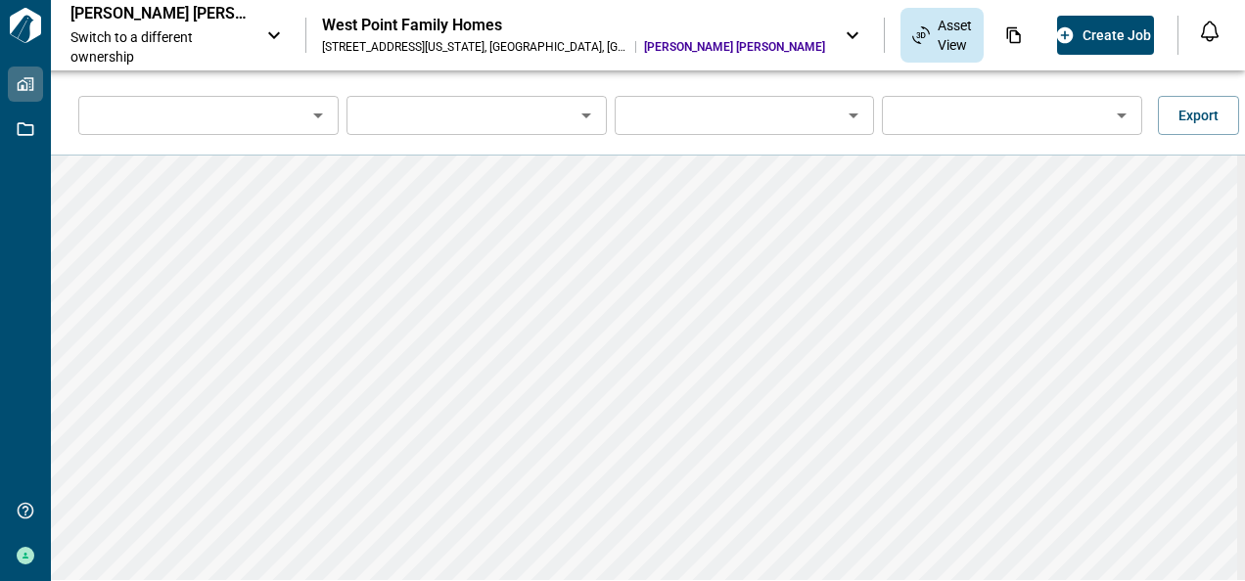
type input "**********"
type input "*********"
type input "**********"
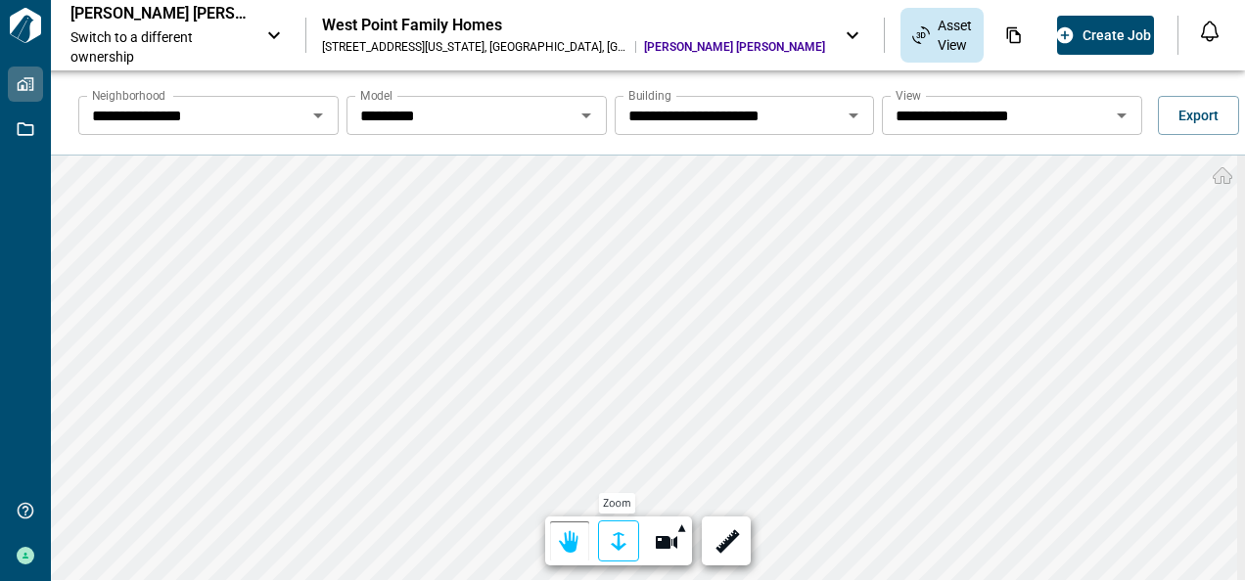
click at [613, 541] on div at bounding box center [618, 543] width 27 height 30
click at [617, 536] on div at bounding box center [618, 543] width 27 height 30
click at [0, 558] on html "**********" at bounding box center [622, 290] width 1245 height 581
click at [850, 116] on icon "Open" at bounding box center [854, 116] width 10 height 5
click at [973, 118] on div "**********" at bounding box center [648, 360] width 1194 height 581
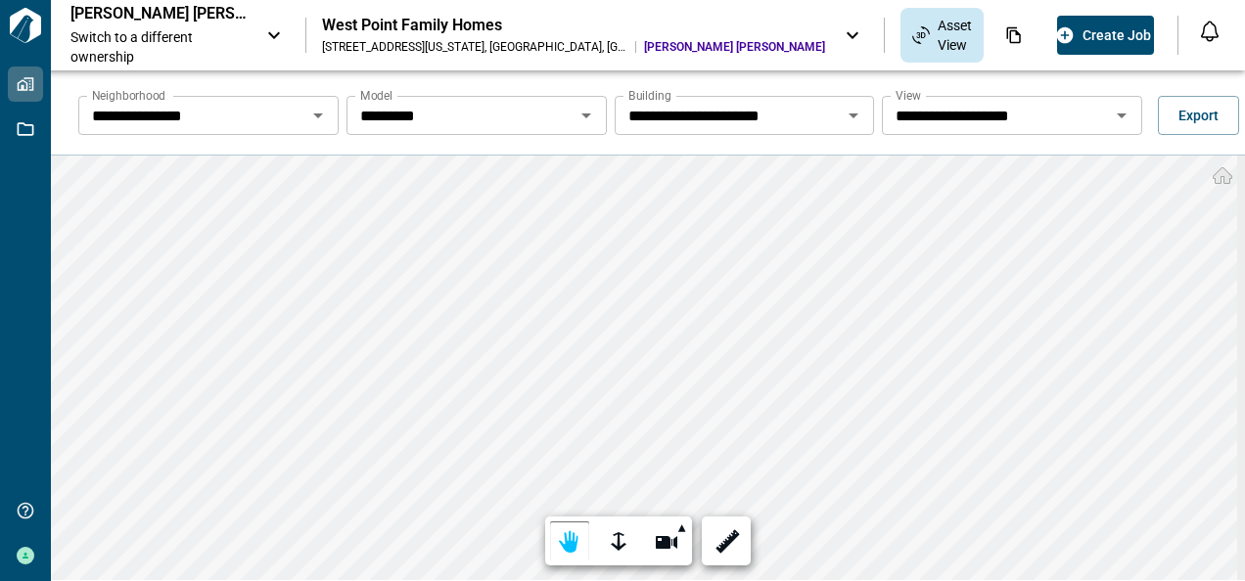
click at [594, 122] on div "**********" at bounding box center [648, 360] width 1194 height 581
click at [1036, 580] on html "**********" at bounding box center [622, 290] width 1245 height 581
click at [949, 580] on html "**********" at bounding box center [622, 290] width 1245 height 581
click at [1117, 115] on icon "Open" at bounding box center [1122, 116] width 10 height 5
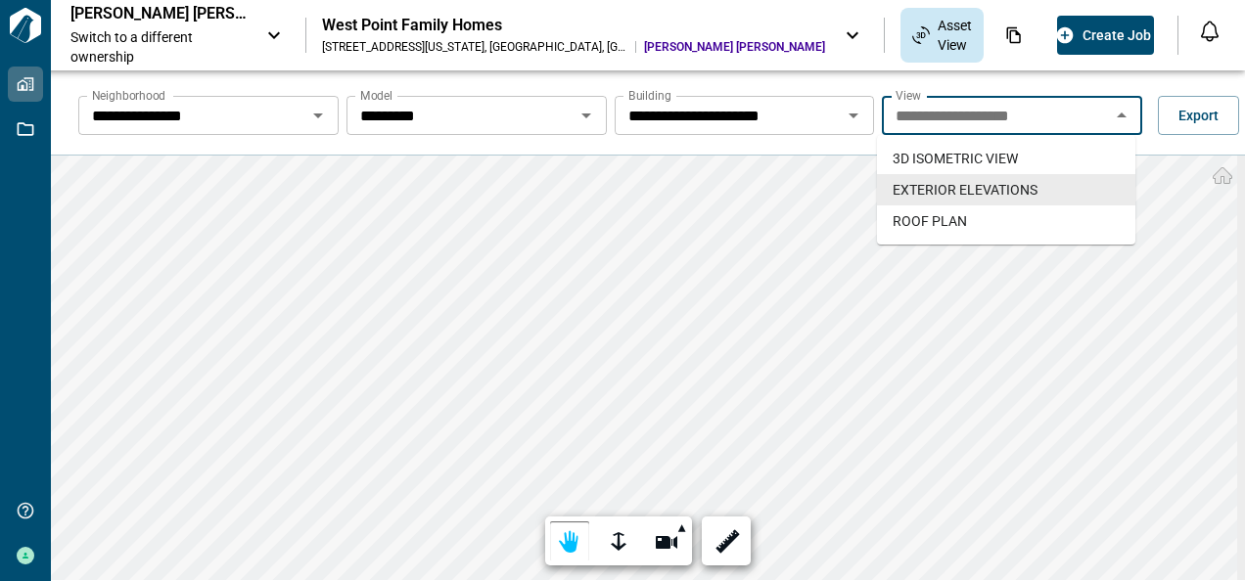
click at [849, 115] on icon "Open" at bounding box center [854, 116] width 10 height 5
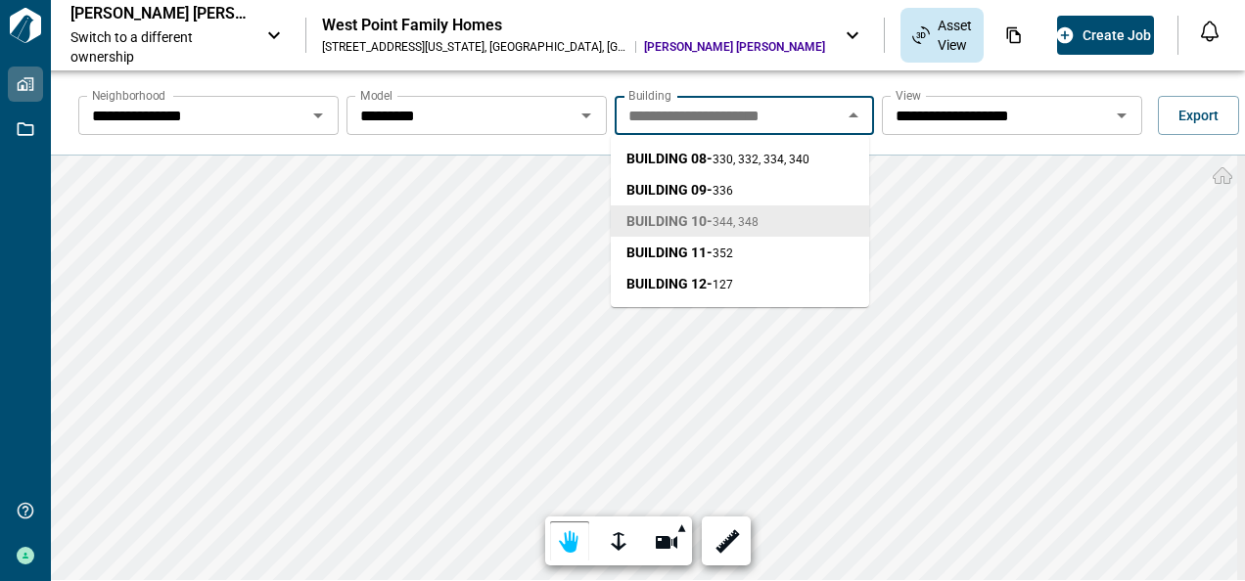
click at [583, 114] on icon "Open" at bounding box center [586, 116] width 10 height 5
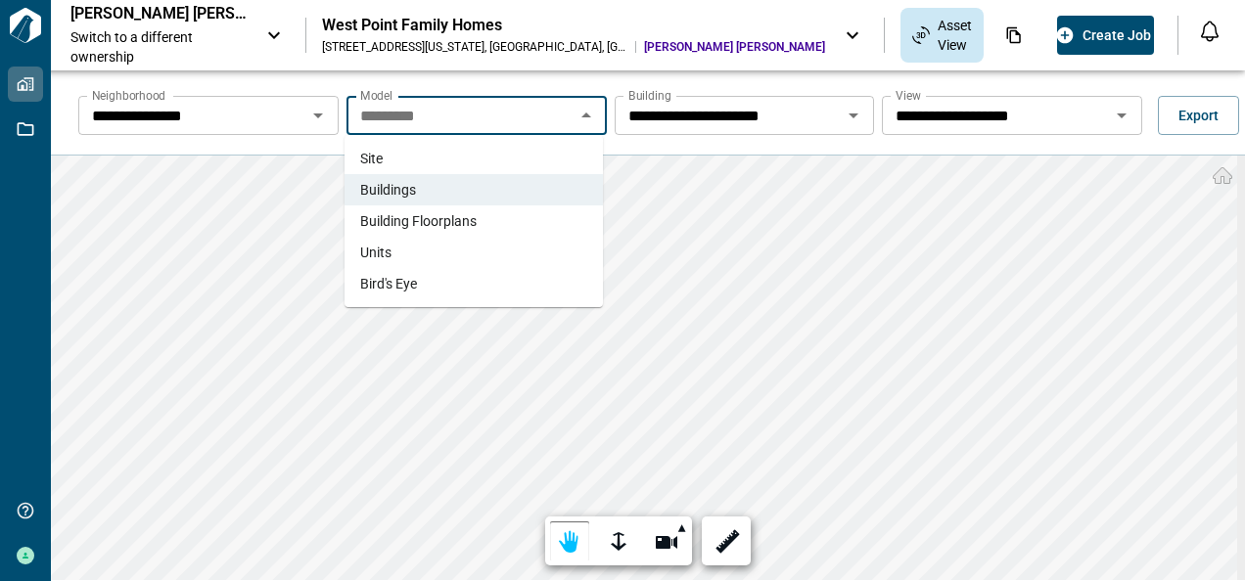
click at [437, 158] on li "Site" at bounding box center [474, 158] width 258 height 31
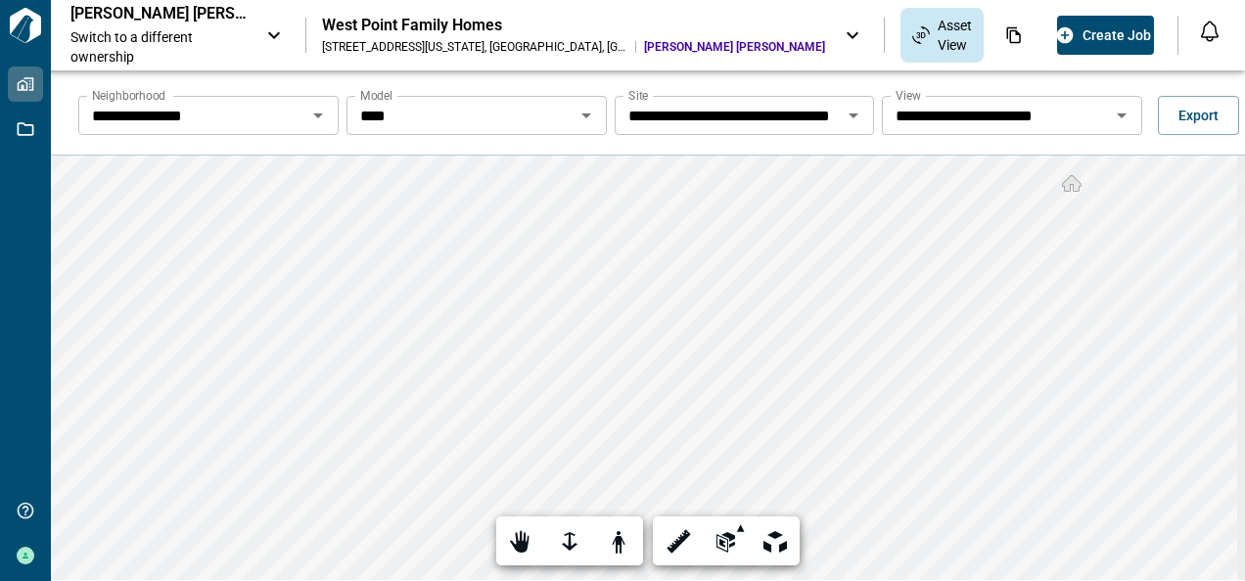
click at [1115, 113] on icon "Open" at bounding box center [1121, 115] width 23 height 23
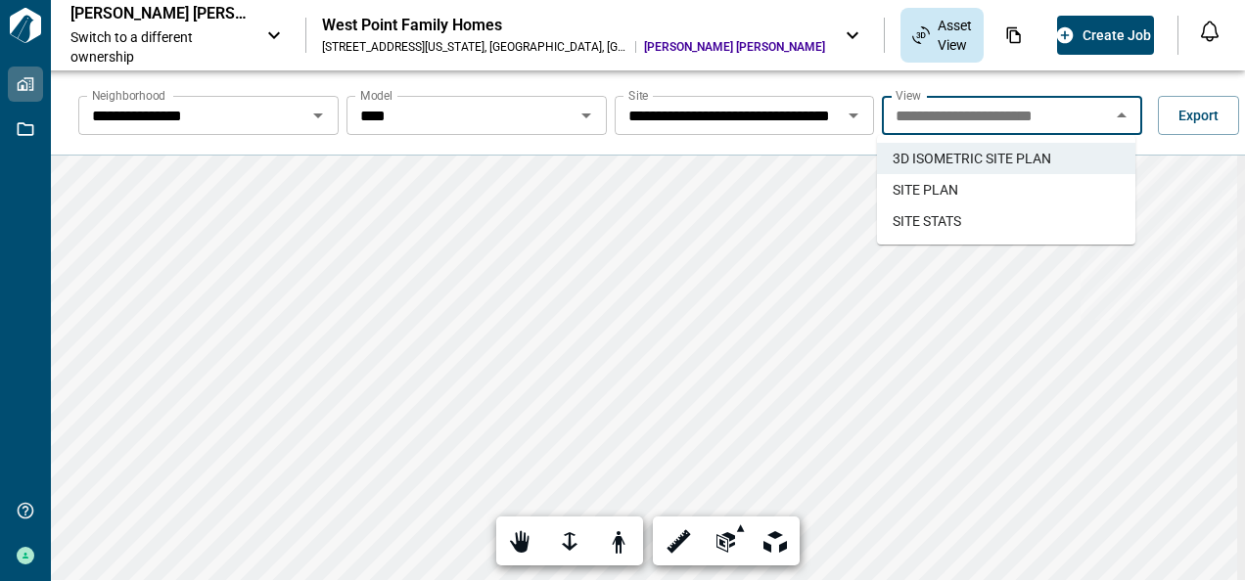
click at [932, 188] on span "SITE PLAN" at bounding box center [926, 190] width 66 height 20
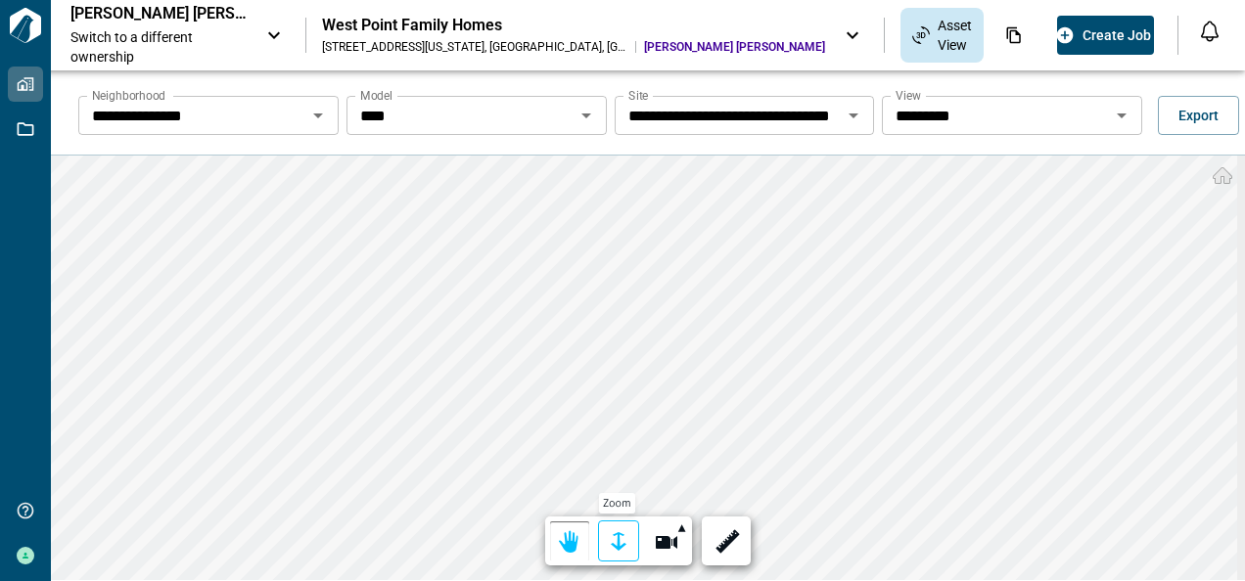
click at [613, 538] on div at bounding box center [618, 543] width 27 height 30
click at [621, 534] on div at bounding box center [618, 543] width 27 height 30
click at [565, 544] on div at bounding box center [569, 543] width 27 height 30
click at [973, 580] on html "**********" at bounding box center [622, 290] width 1245 height 581
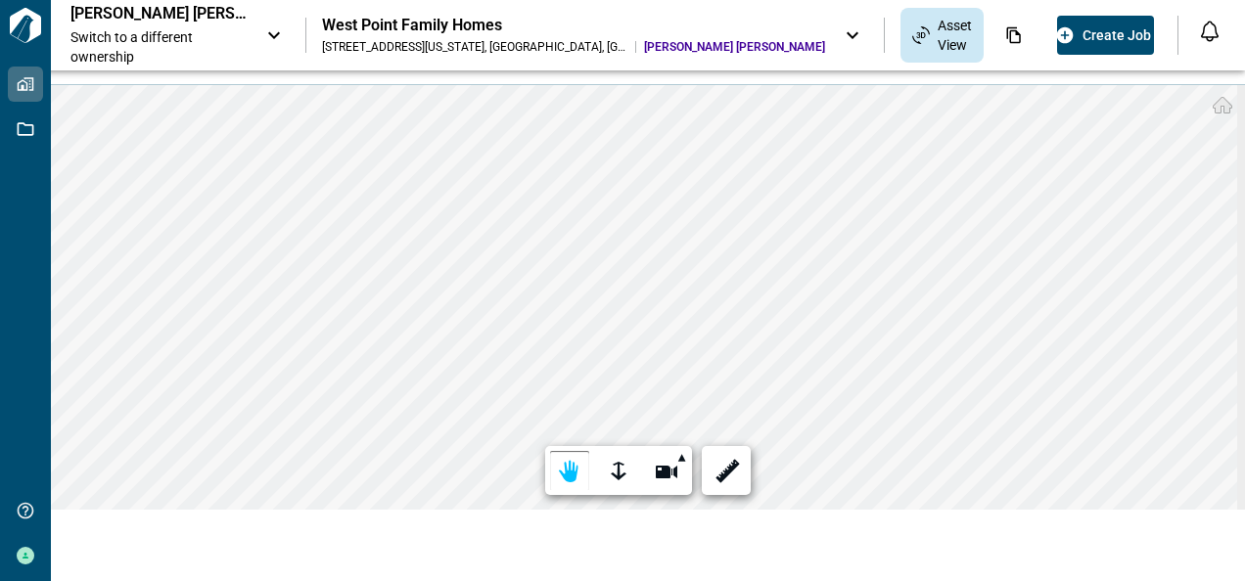
scroll to position [0, 0]
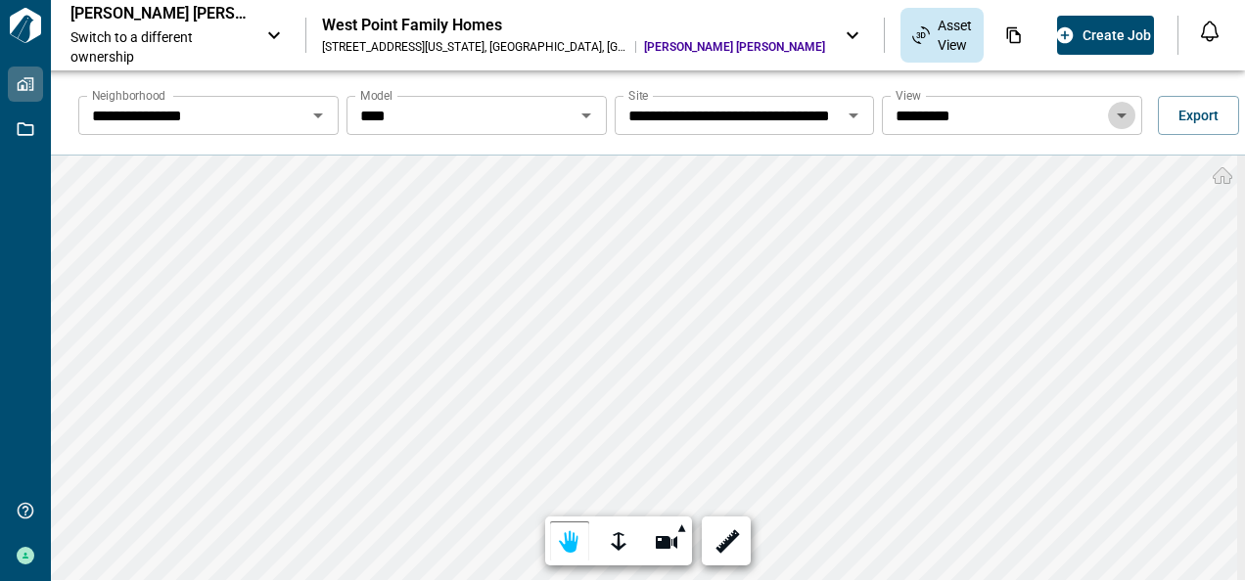
click at [1118, 116] on icon "Open" at bounding box center [1121, 115] width 23 height 23
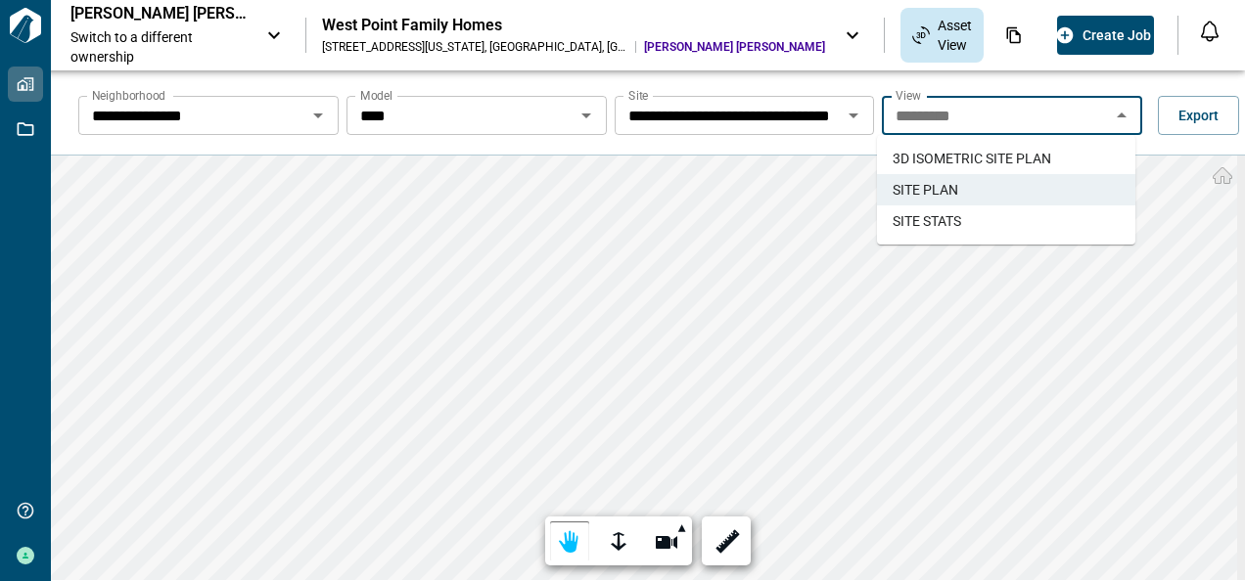
click at [951, 215] on span "SITE STATS" at bounding box center [927, 221] width 69 height 20
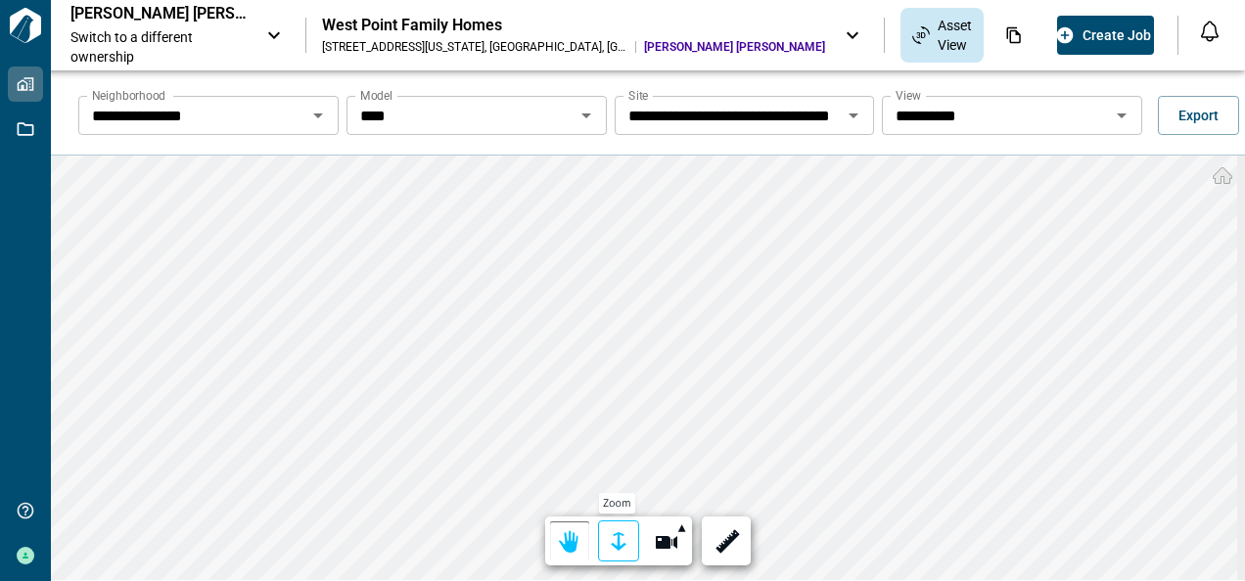
click at [617, 542] on div at bounding box center [618, 543] width 27 height 30
click at [562, 540] on div at bounding box center [569, 543] width 27 height 30
click at [811, 580] on html "**********" at bounding box center [622, 290] width 1245 height 581
click at [584, 113] on icon "Open" at bounding box center [586, 115] width 23 height 23
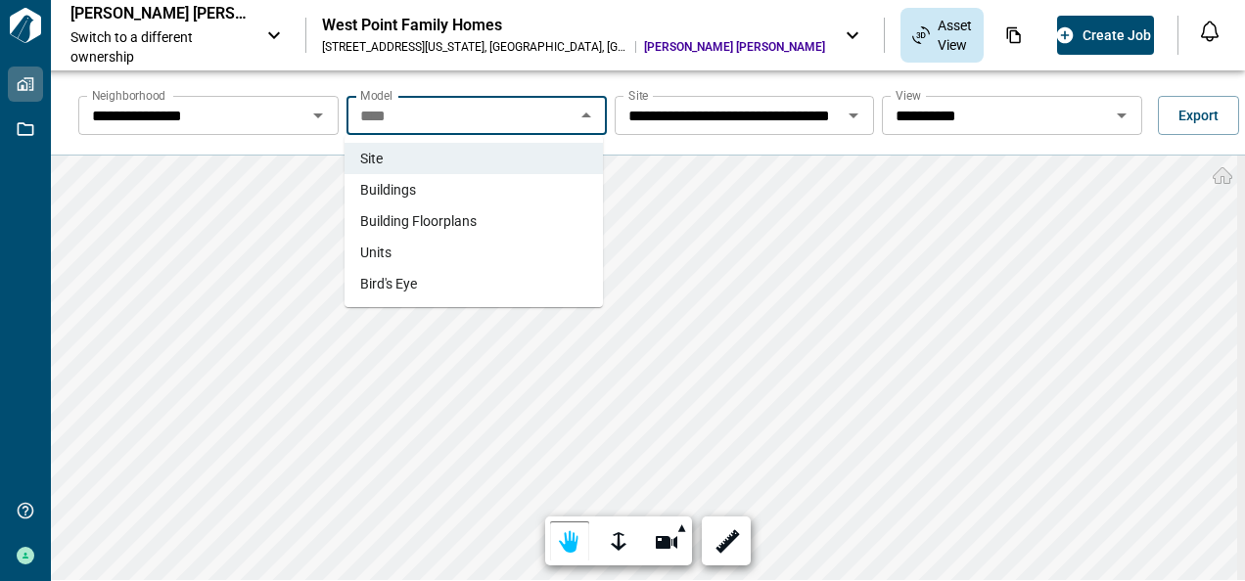
click at [409, 219] on span "Building Floorplans" at bounding box center [418, 221] width 116 height 20
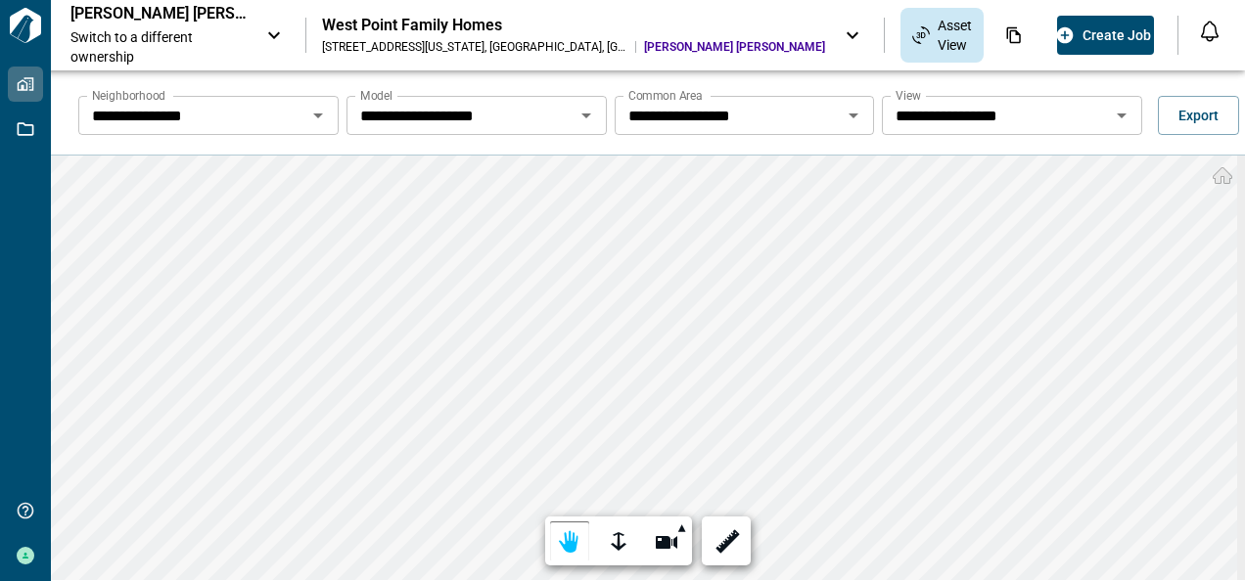
click at [849, 115] on icon "Open" at bounding box center [854, 116] width 10 height 5
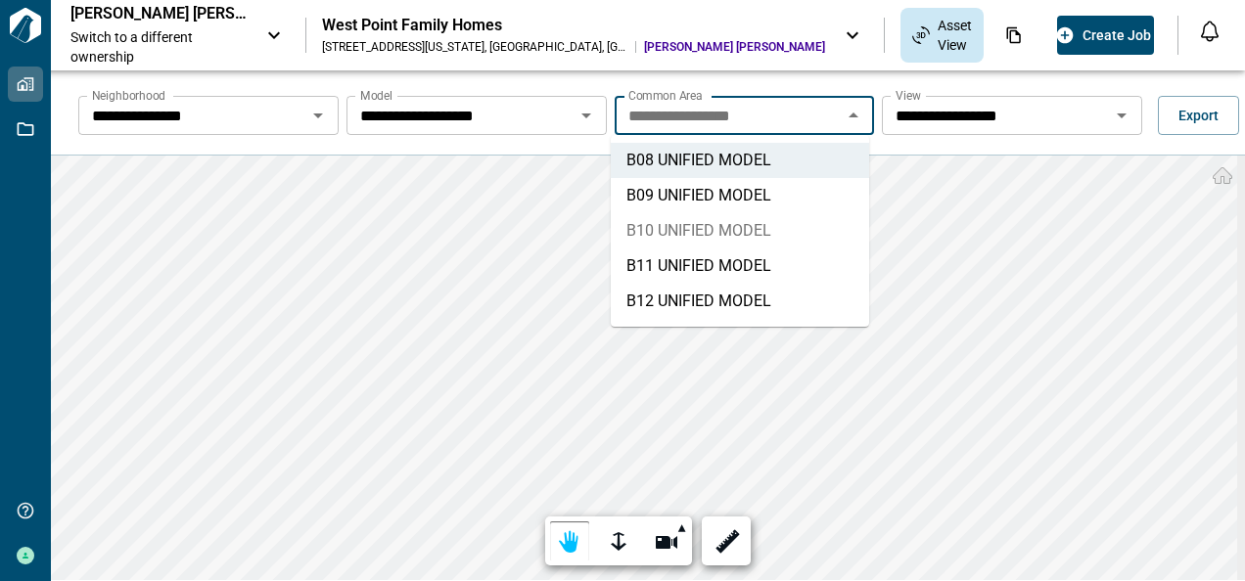
click at [728, 227] on li "B10 UNIFIED MODEL" at bounding box center [740, 230] width 258 height 35
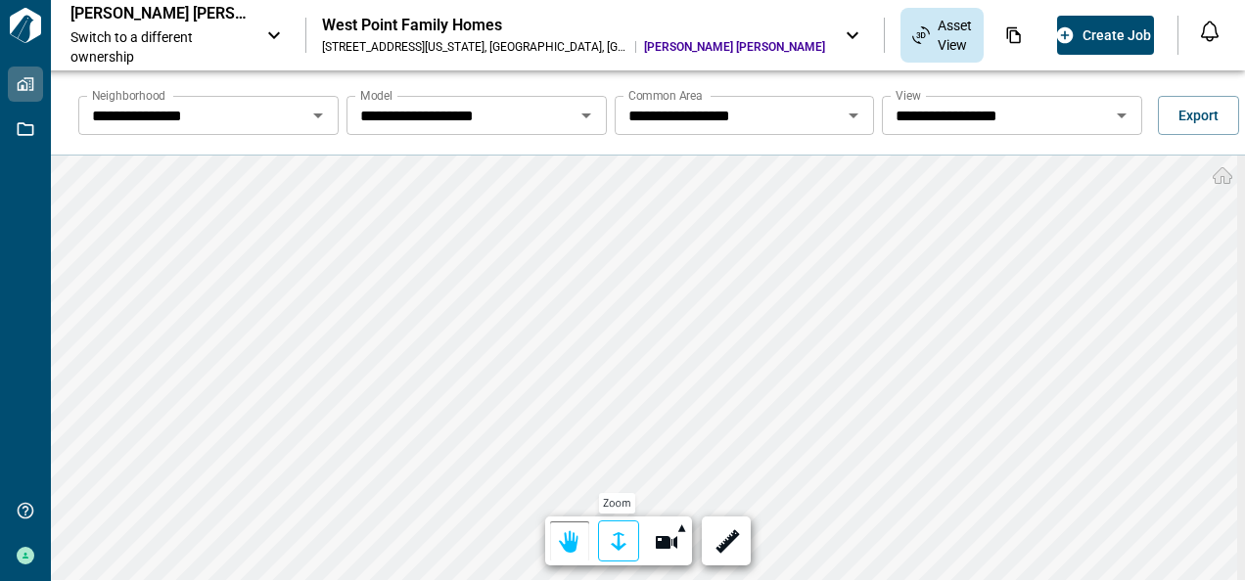
click at [613, 540] on div at bounding box center [618, 543] width 27 height 30
click at [614, 535] on div at bounding box center [618, 543] width 27 height 30
click at [1118, 114] on icon "Open" at bounding box center [1122, 116] width 10 height 5
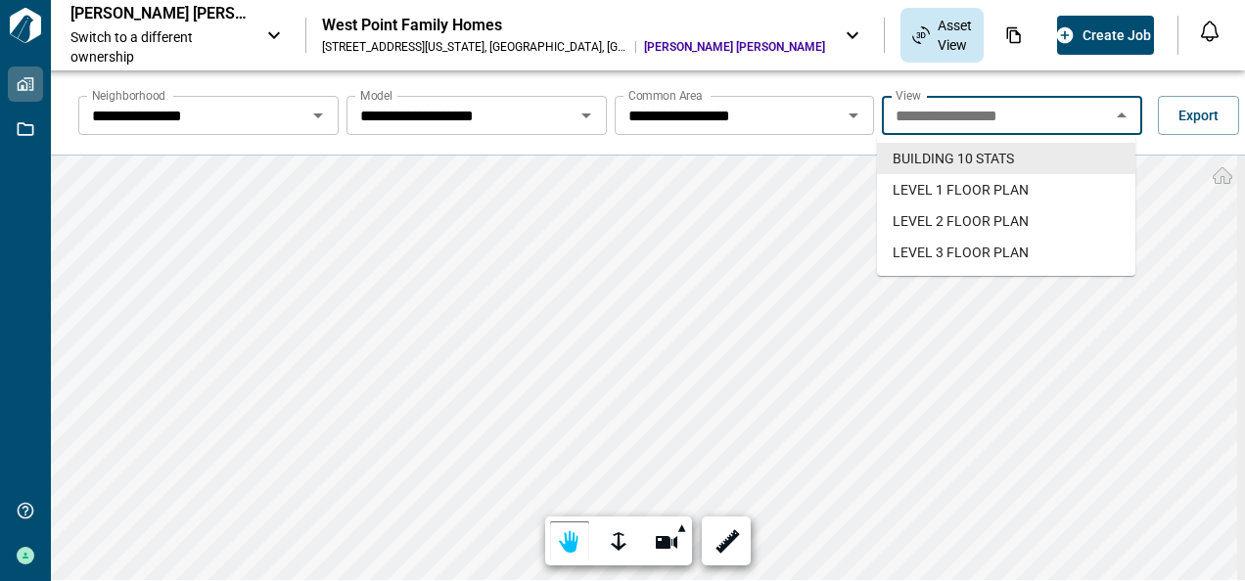
click at [849, 114] on icon "Open" at bounding box center [854, 116] width 10 height 5
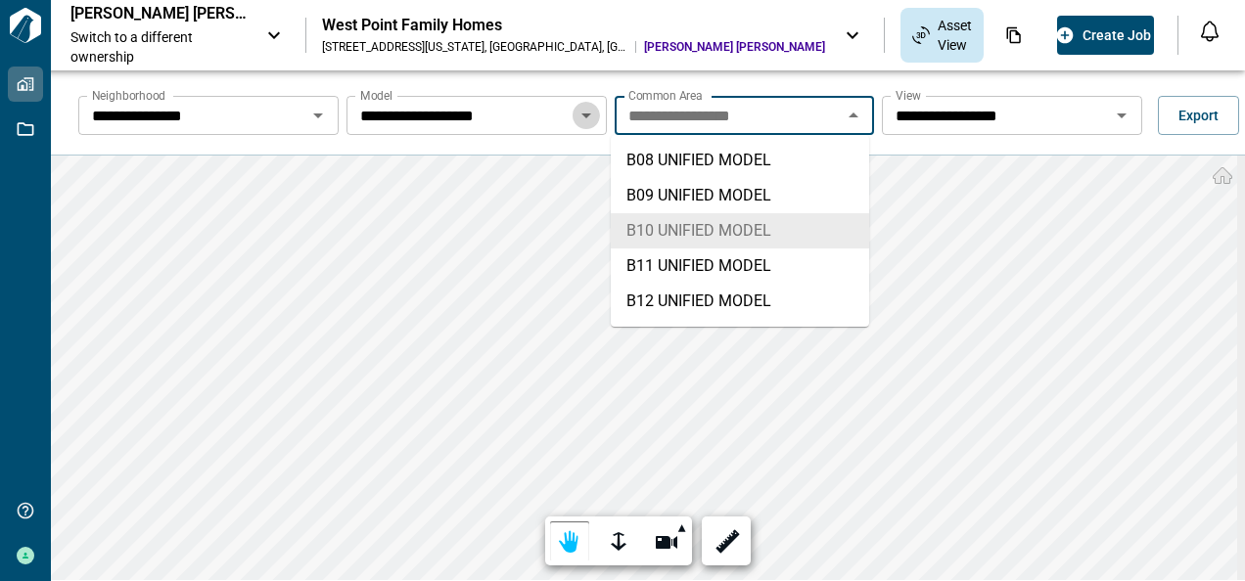
click at [583, 112] on icon "Open" at bounding box center [586, 115] width 23 height 23
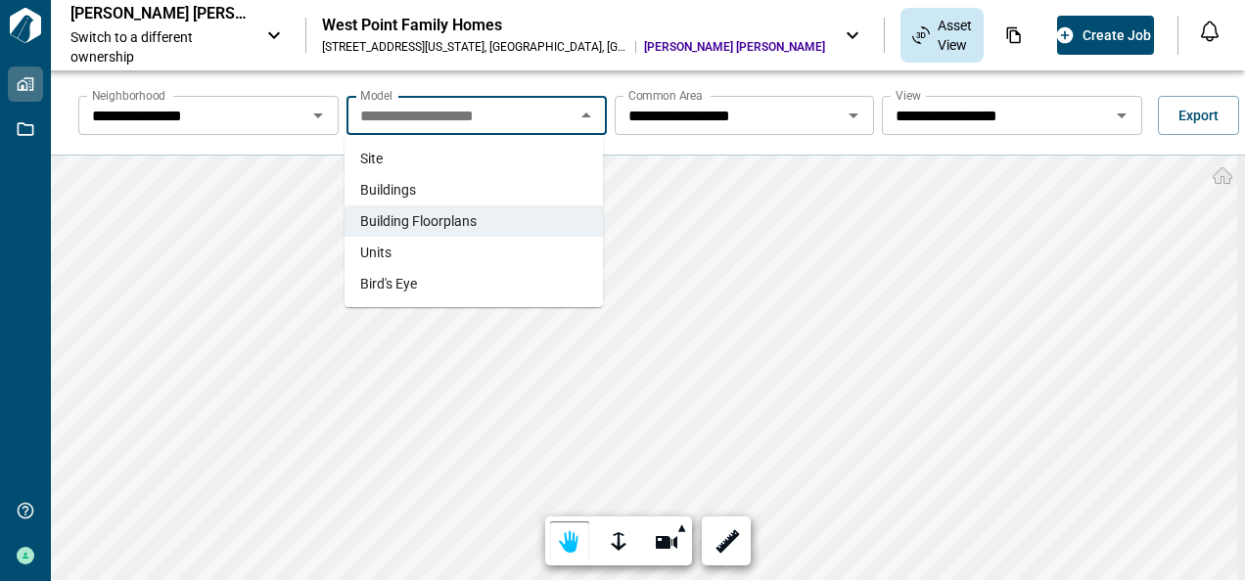
click at [439, 186] on li "Buildings" at bounding box center [474, 189] width 258 height 31
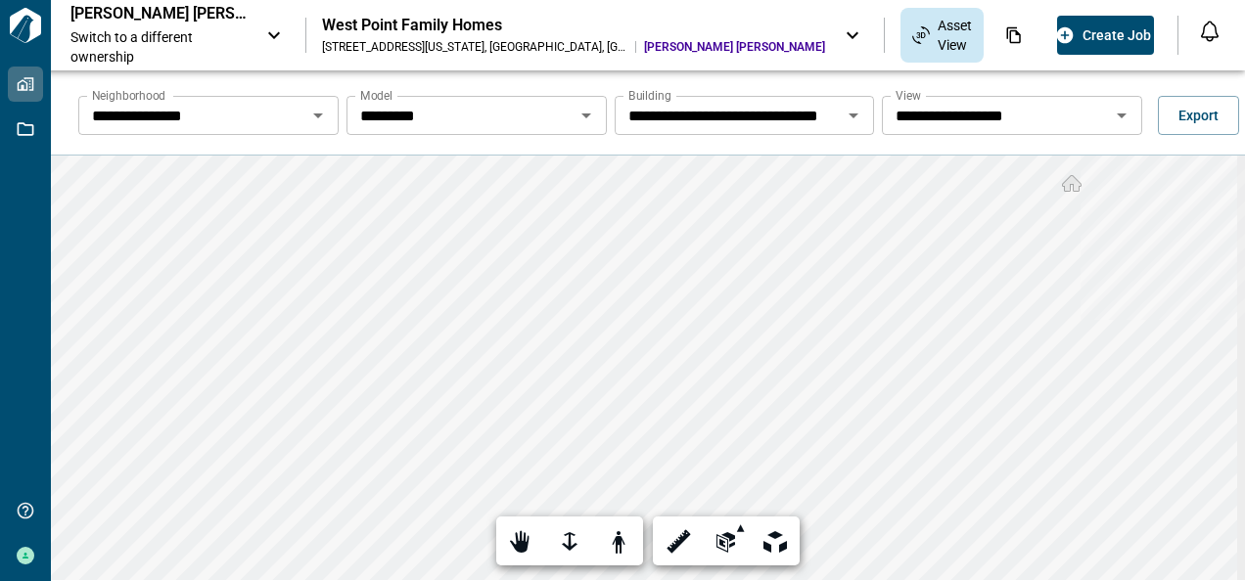
click at [850, 114] on icon "Open" at bounding box center [854, 116] width 10 height 5
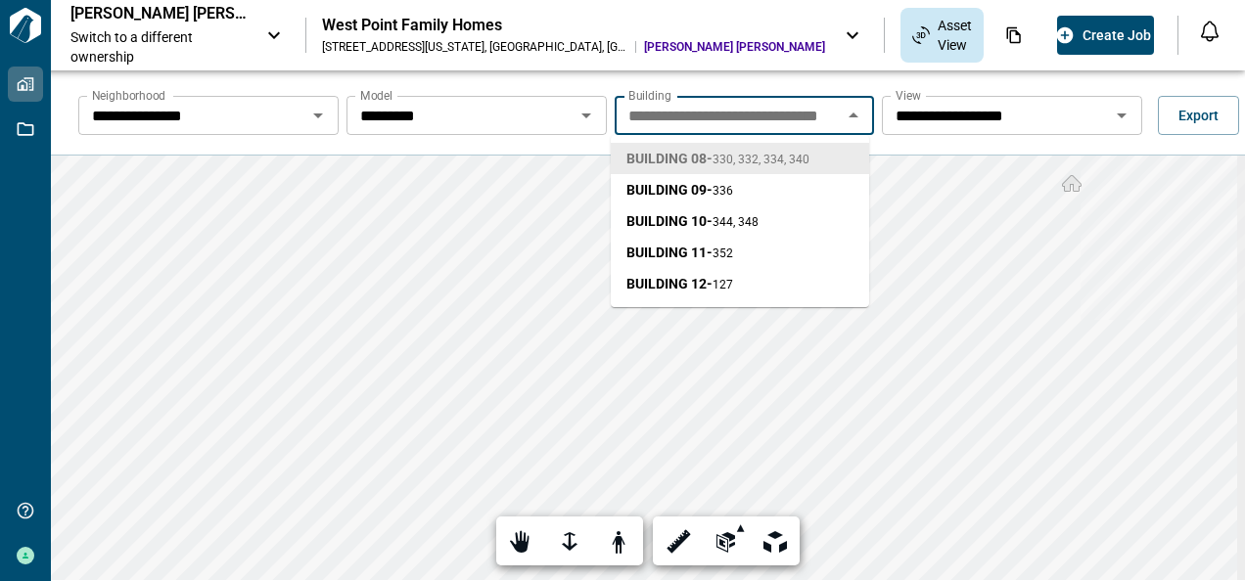
scroll to position [0, 26]
click at [581, 114] on icon "Open" at bounding box center [586, 116] width 10 height 5
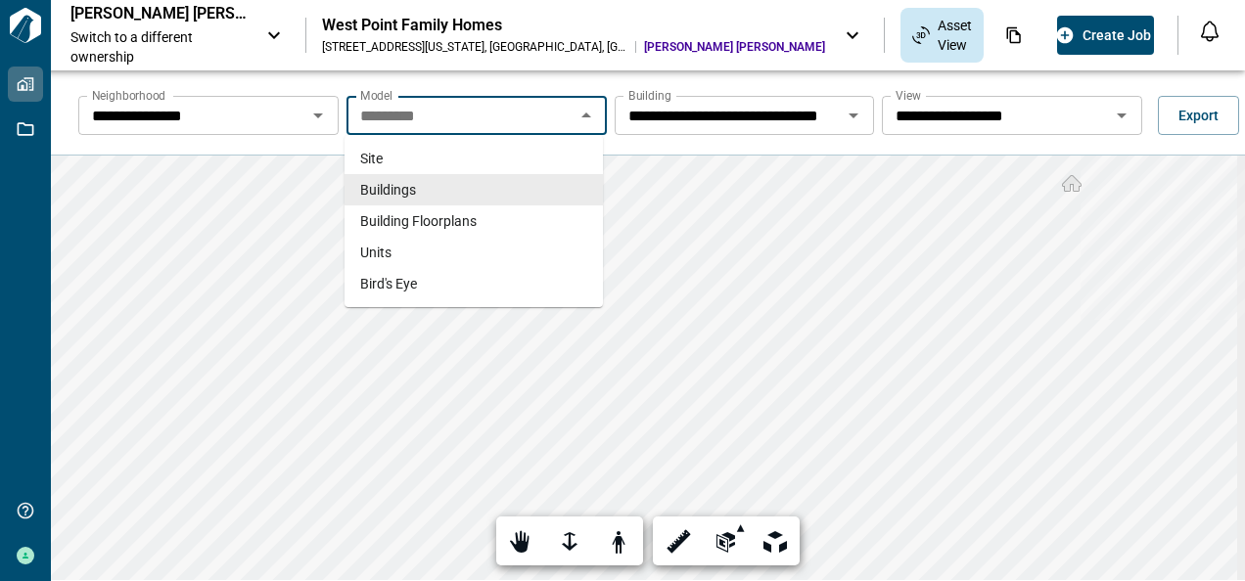
scroll to position [0, 0]
click at [395, 219] on span "Building Floorplans" at bounding box center [418, 221] width 116 height 20
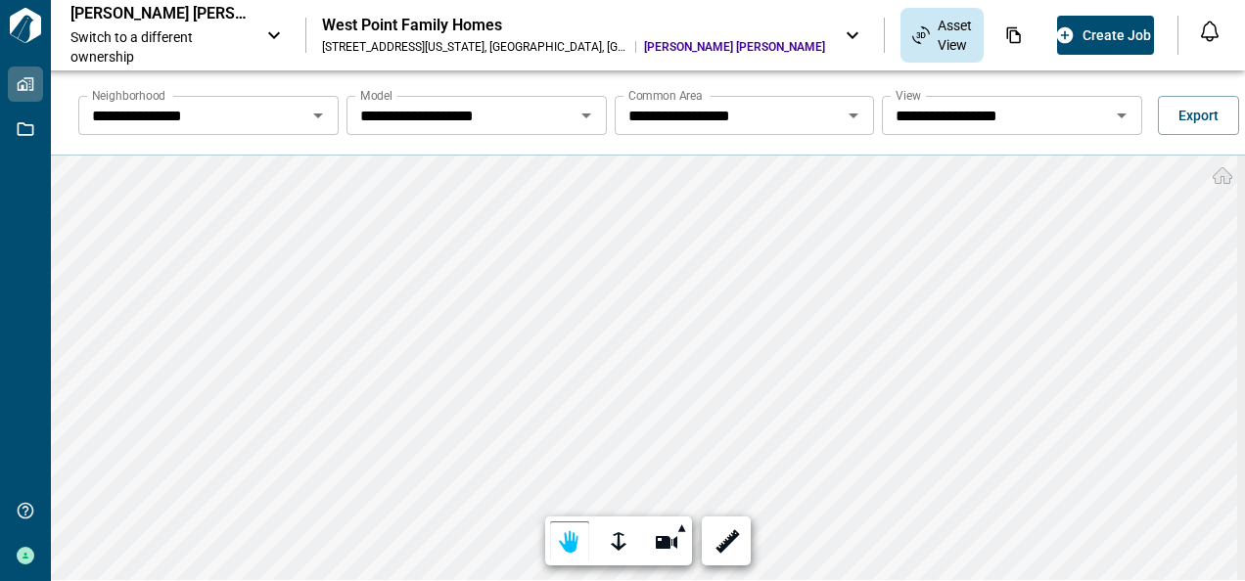
click at [846, 116] on icon "Open" at bounding box center [853, 115] width 23 height 23
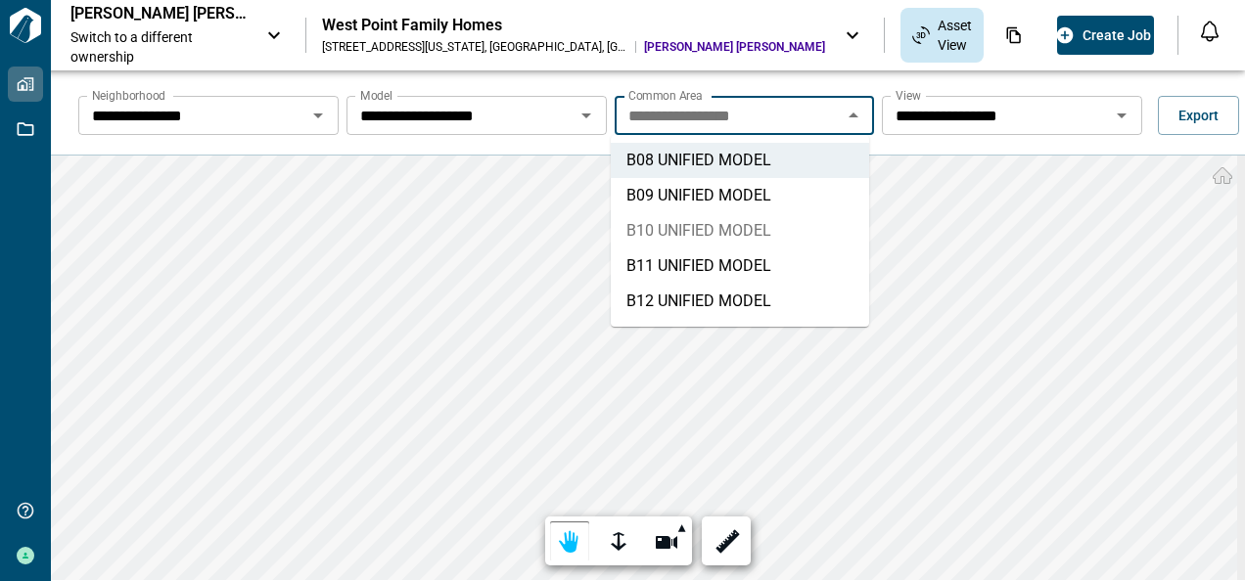
click at [673, 229] on li "B10 UNIFIED MODEL" at bounding box center [740, 230] width 258 height 35
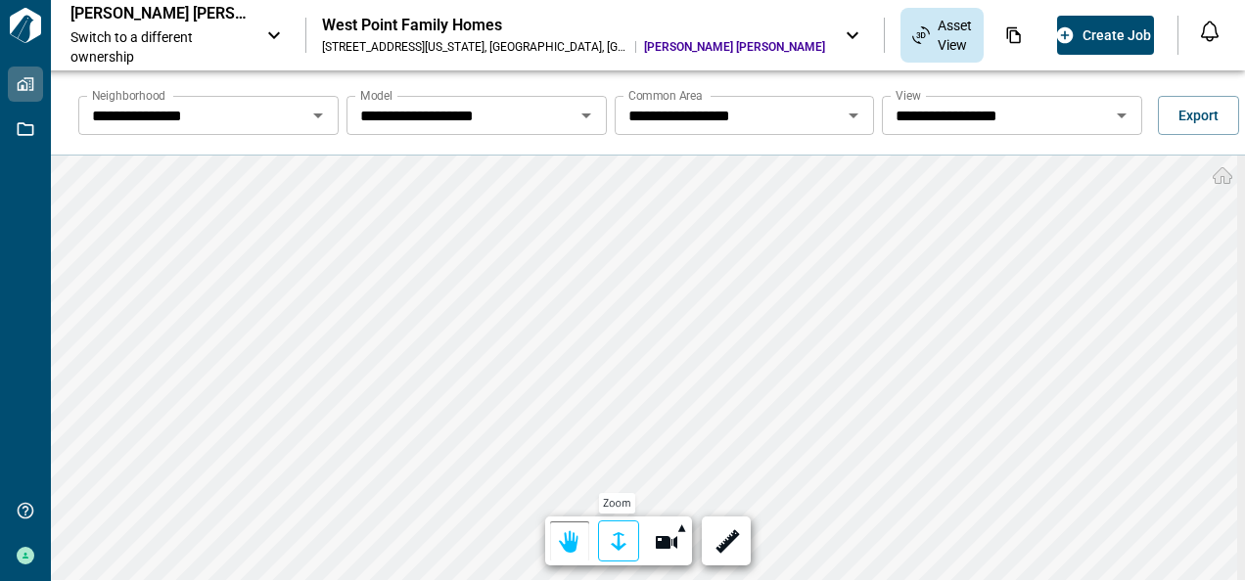
click at [618, 538] on div at bounding box center [618, 543] width 27 height 30
drag, startPoint x: 621, startPoint y: 538, endPoint x: 604, endPoint y: 518, distance: 26.4
click at [621, 537] on div at bounding box center [618, 543] width 27 height 30
click at [1226, 580] on html "**********" at bounding box center [622, 290] width 1245 height 581
click at [581, 113] on icon "Open" at bounding box center [586, 115] width 23 height 23
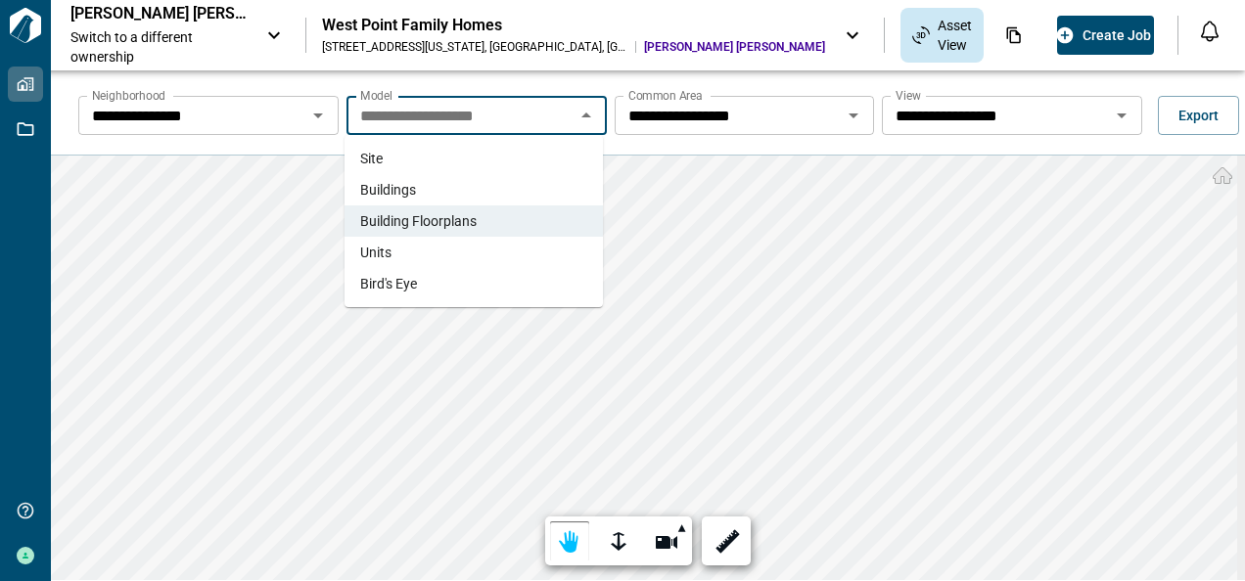
click at [421, 190] on li "Buildings" at bounding box center [474, 189] width 258 height 31
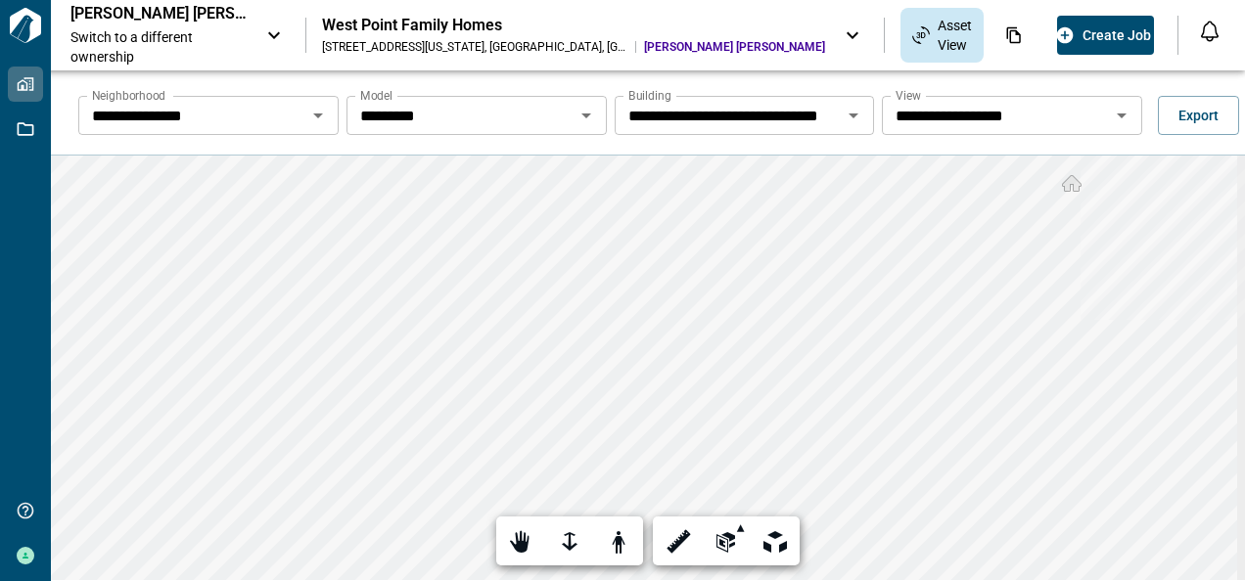
click at [849, 115] on icon "Open" at bounding box center [854, 116] width 10 height 5
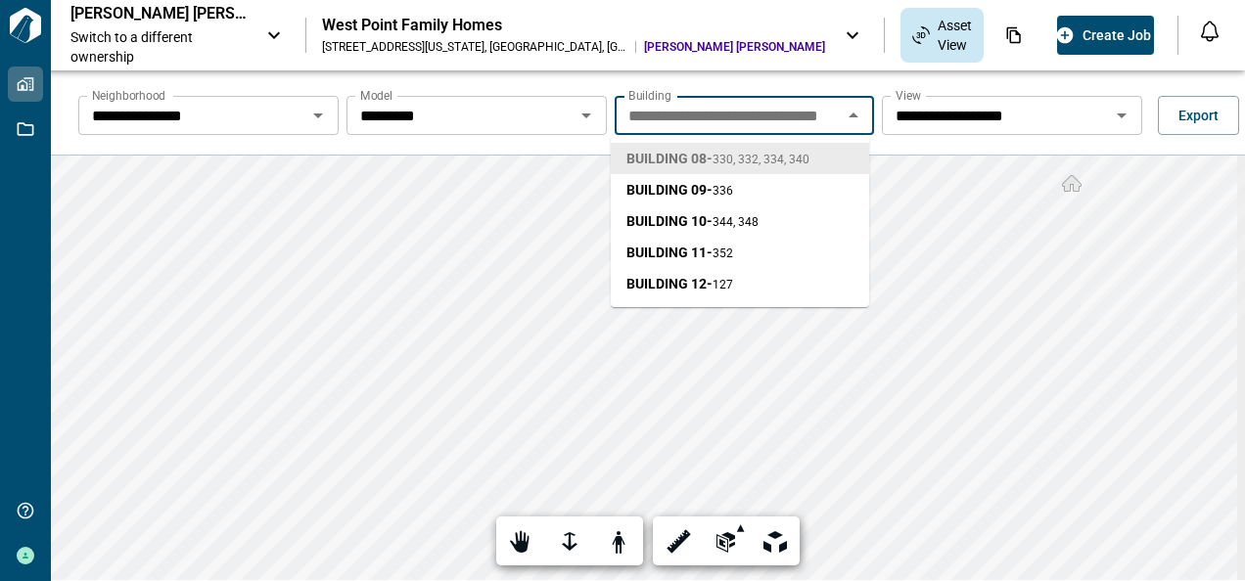
scroll to position [0, 26]
click at [699, 248] on span "BUILDING 11 - 352" at bounding box center [679, 253] width 107 height 20
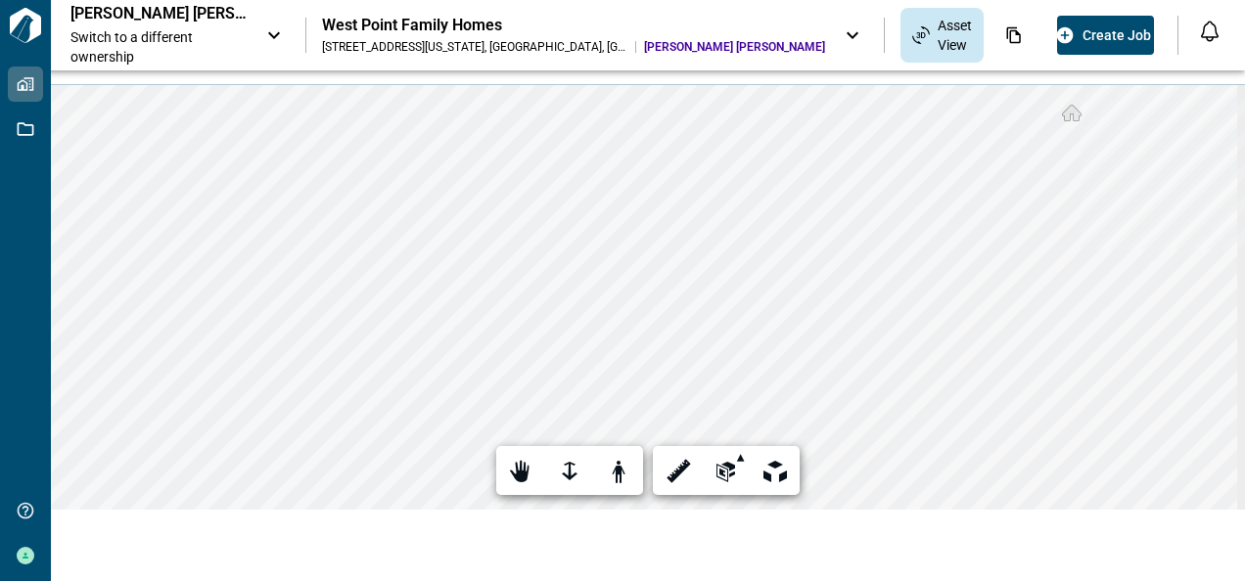
scroll to position [41, 0]
